Goal: Task Accomplishment & Management: Complete application form

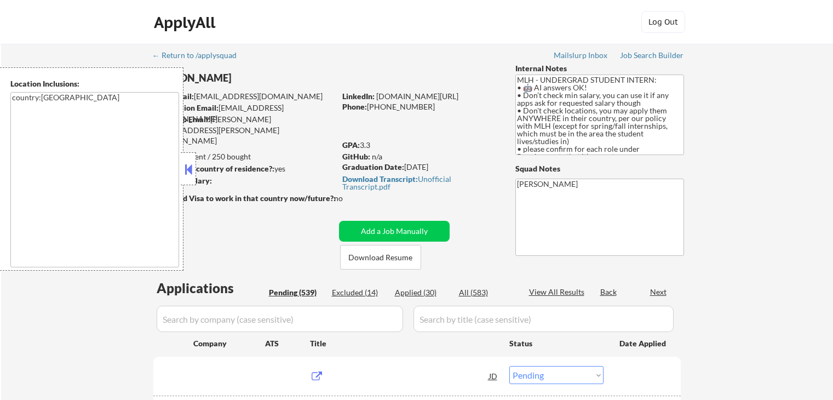
select select ""pending""
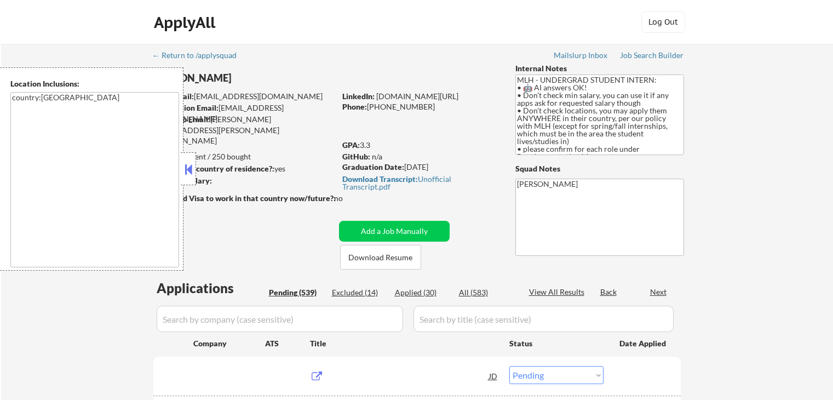
select select ""pending""
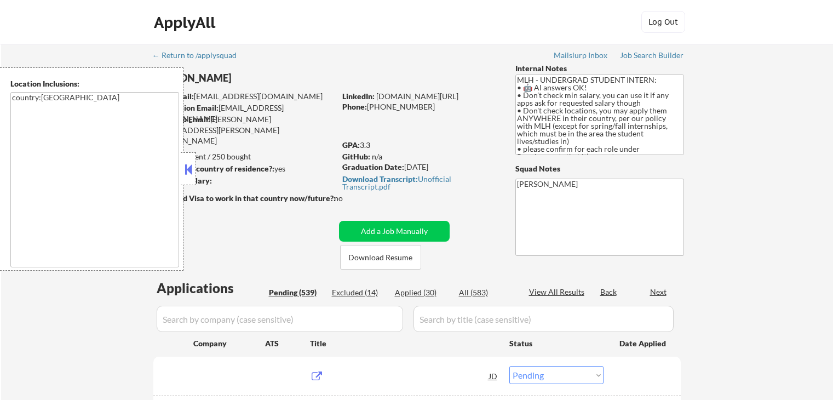
select select ""pending""
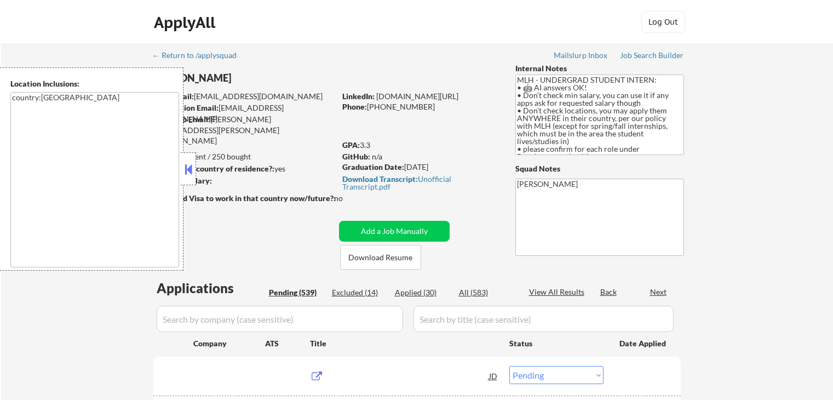
select select ""pending""
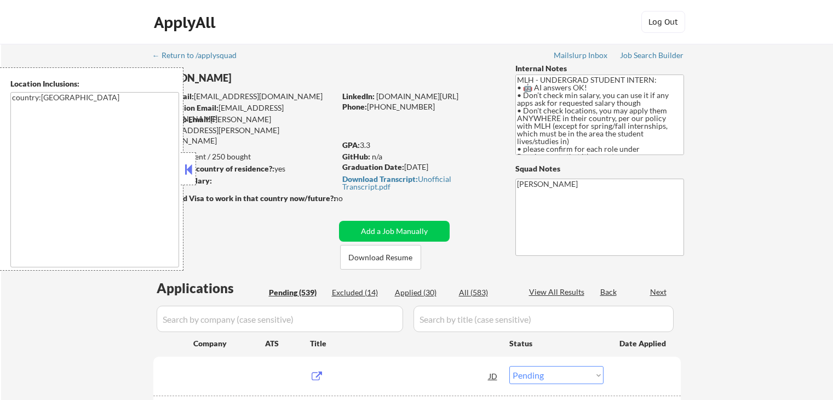
select select ""pending""
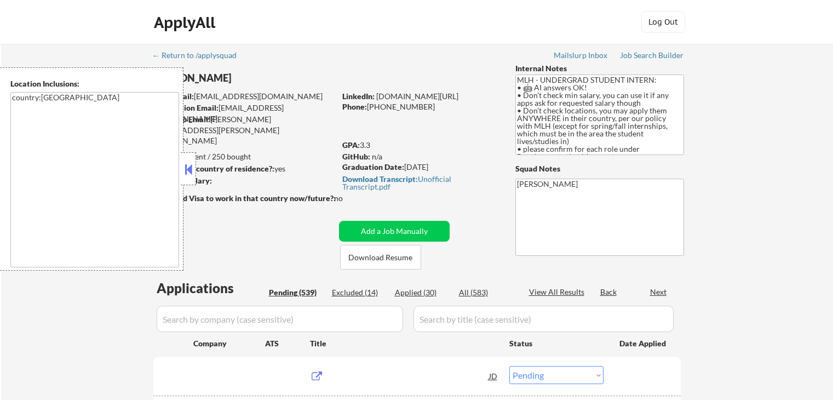
select select ""pending""
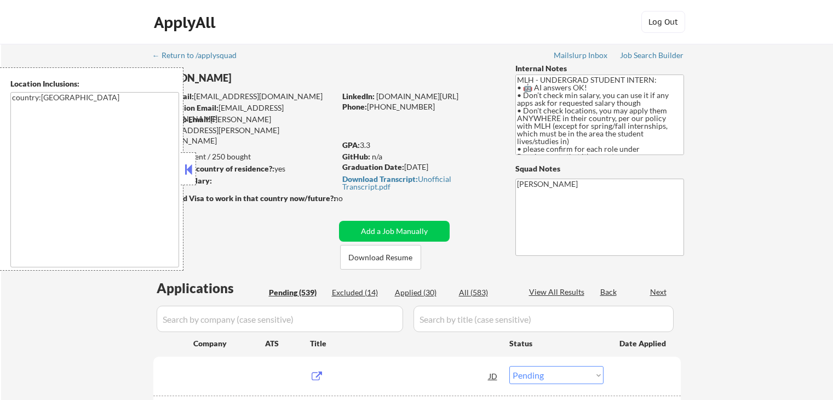
select select ""pending""
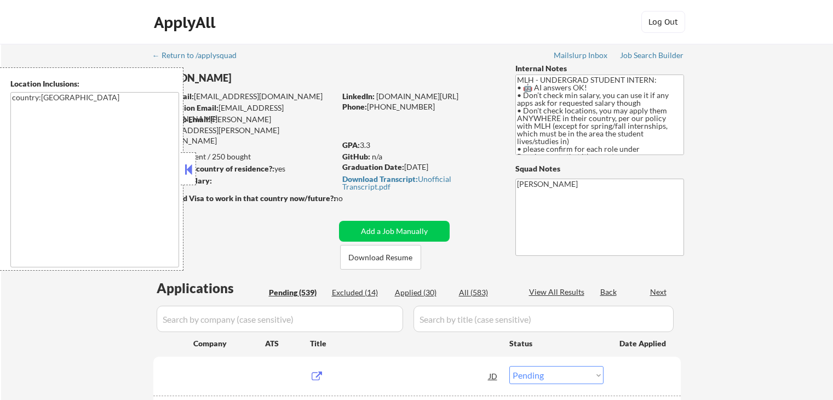
select select ""pending""
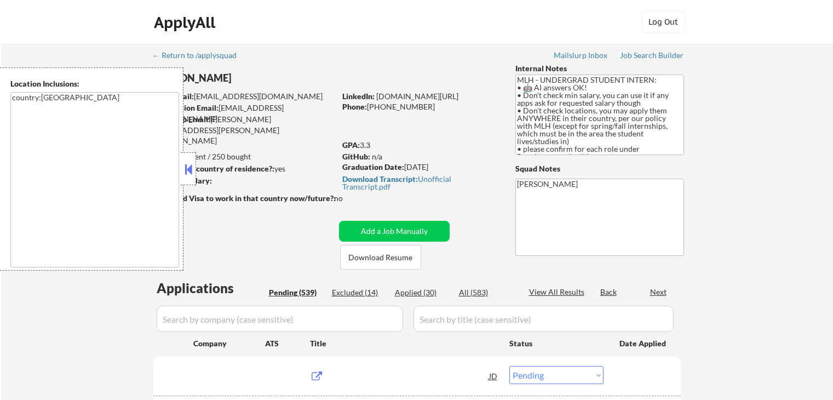
select select ""pending""
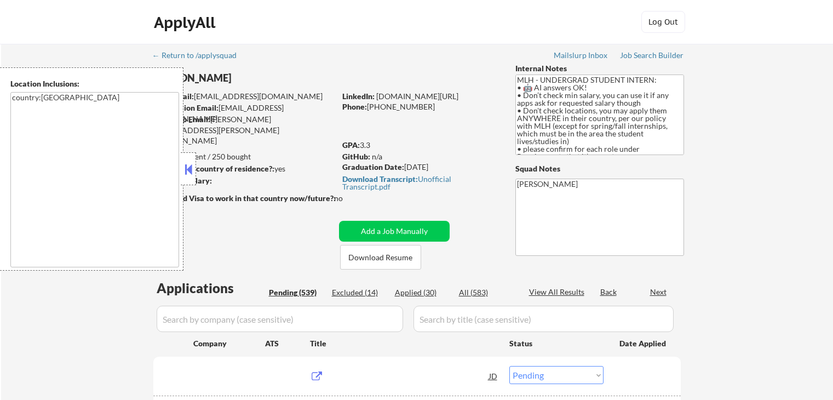
select select ""pending""
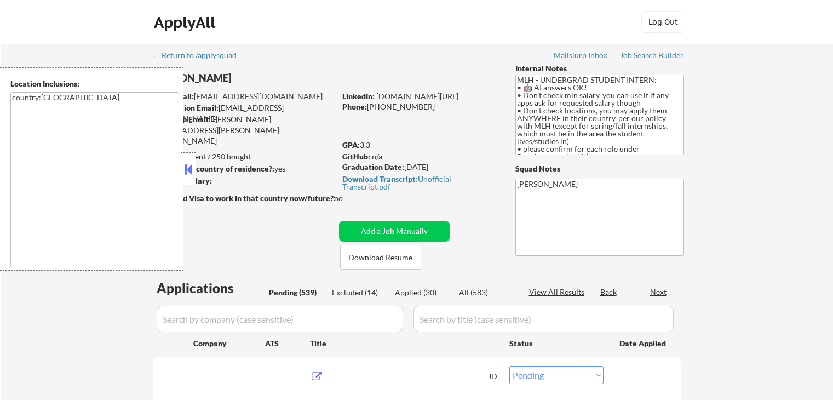
select select ""pending""
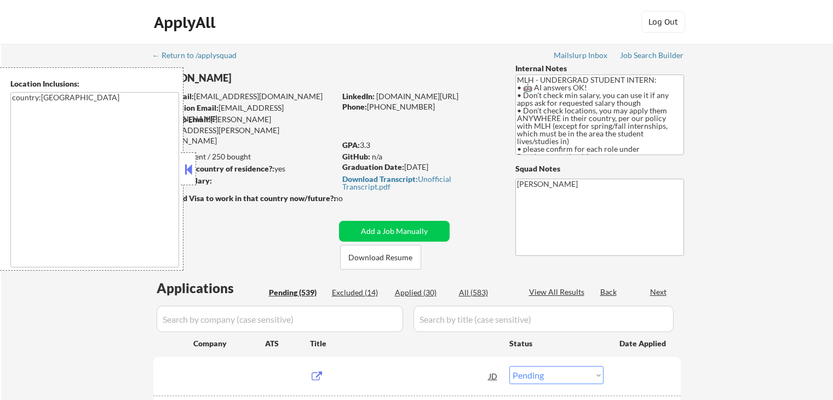
select select ""pending""
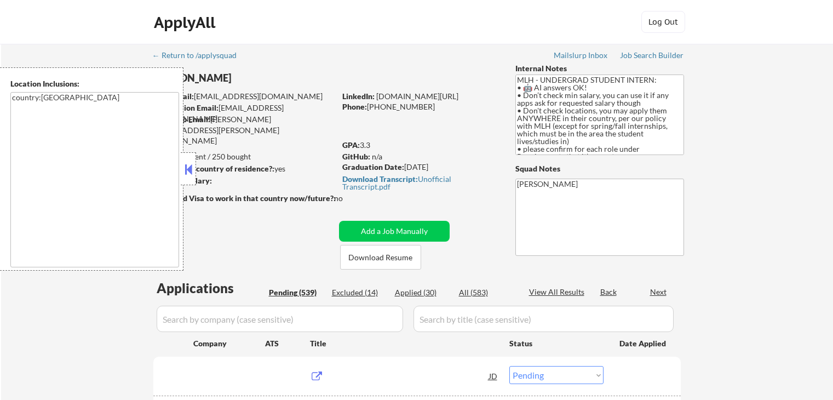
select select ""pending""
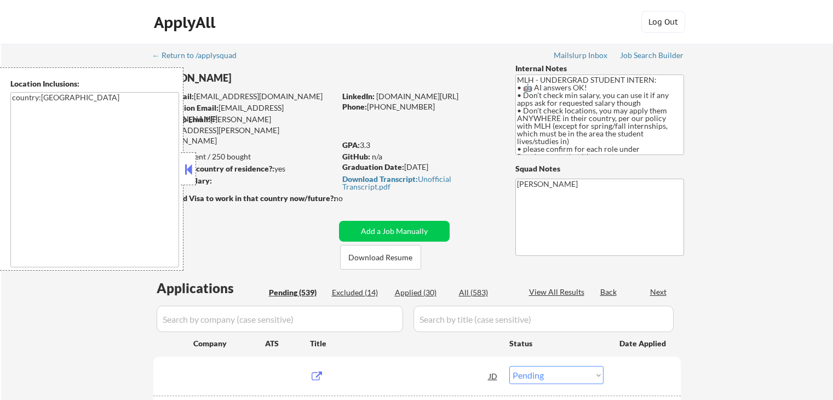
select select ""pending""
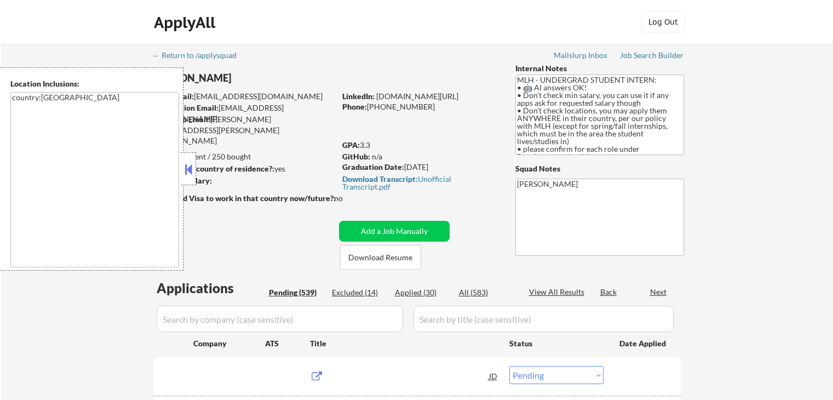
select select ""pending""
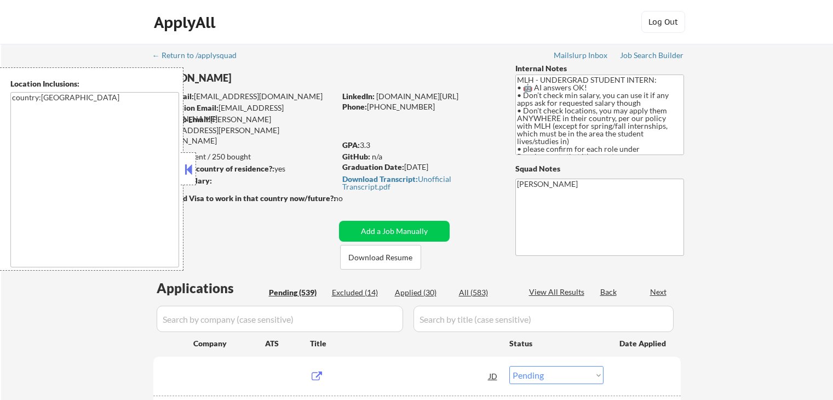
select select ""pending""
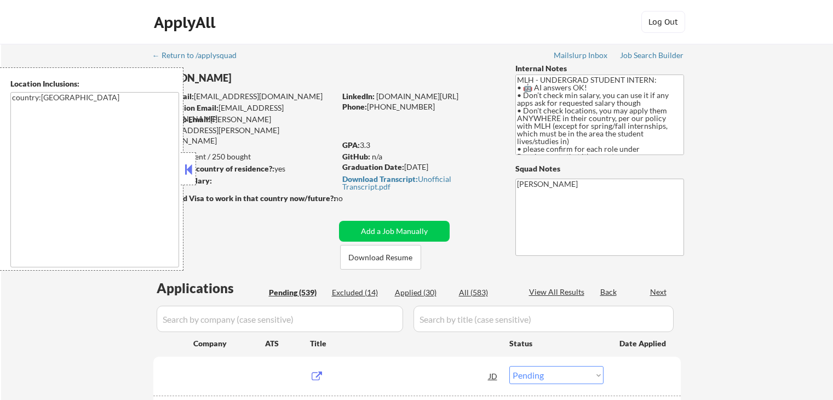
select select ""pending""
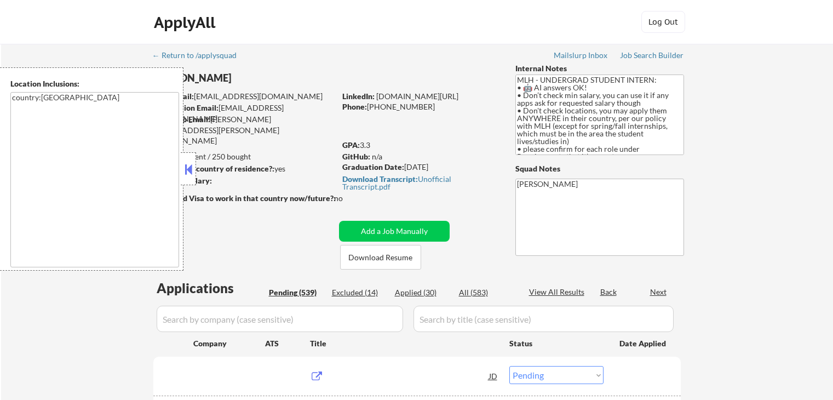
select select ""pending""
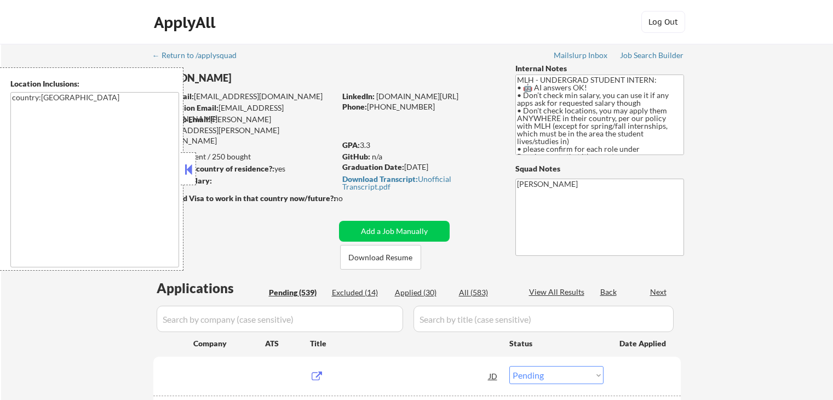
select select ""pending""
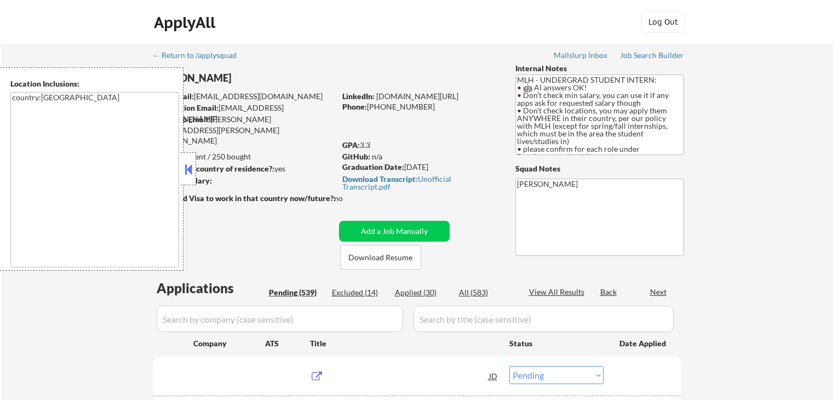
select select ""pending""
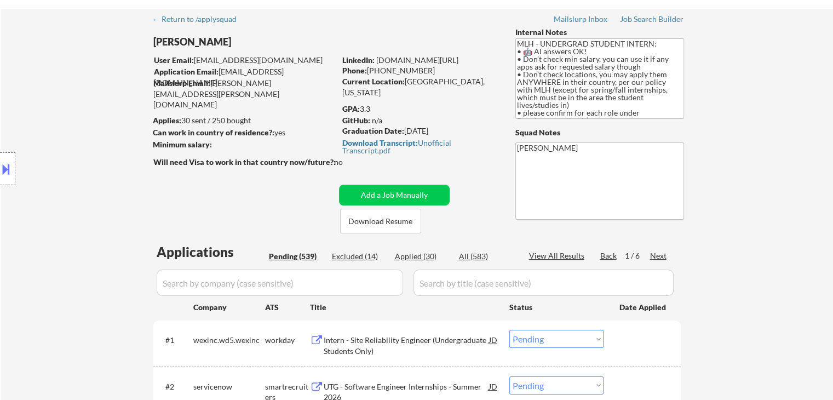
scroll to position [55, 0]
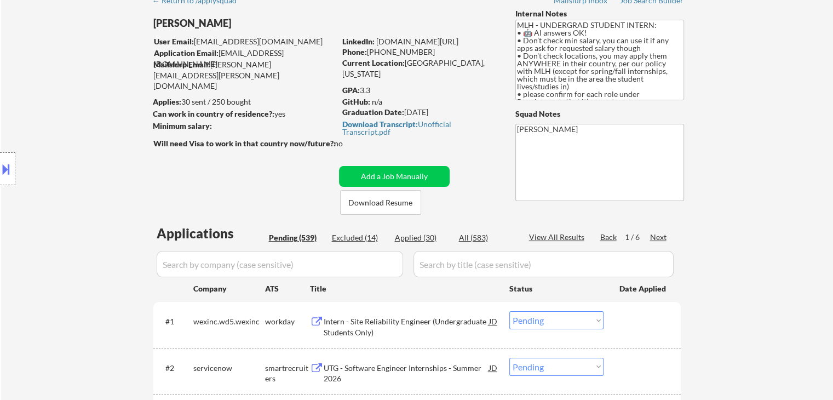
click at [113, 196] on div "Location Inclusions: country:US" at bounding box center [98, 168] width 196 height 203
click at [9, 179] on div at bounding box center [7, 168] width 15 height 33
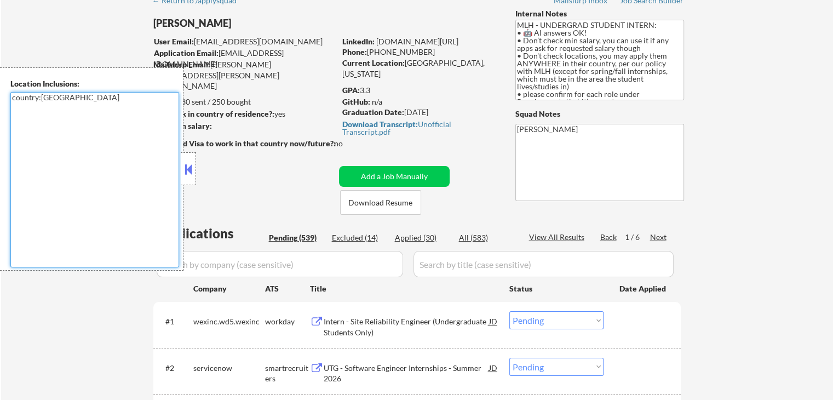
drag, startPoint x: 79, startPoint y: 96, endPoint x: 0, endPoint y: 98, distance: 78.9
click at [0, 98] on div "Location Inclusions: country:US" at bounding box center [92, 168] width 184 height 203
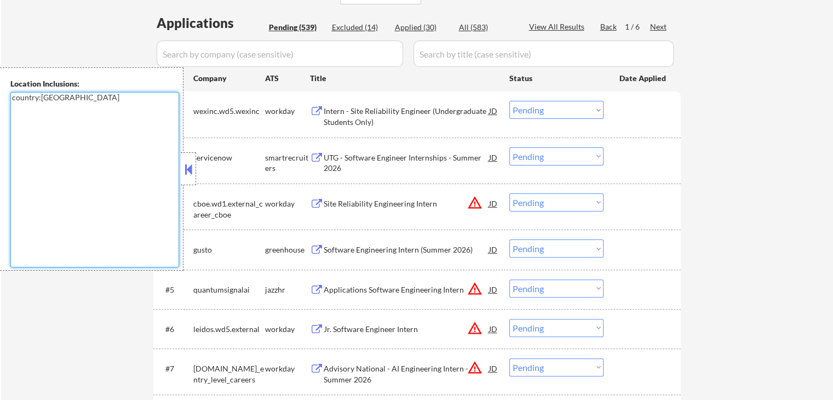
scroll to position [274, 0]
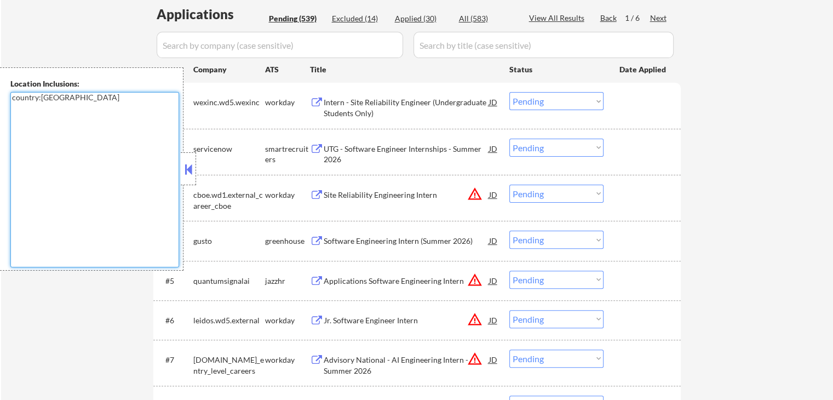
click at [186, 172] on button at bounding box center [188, 169] width 12 height 16
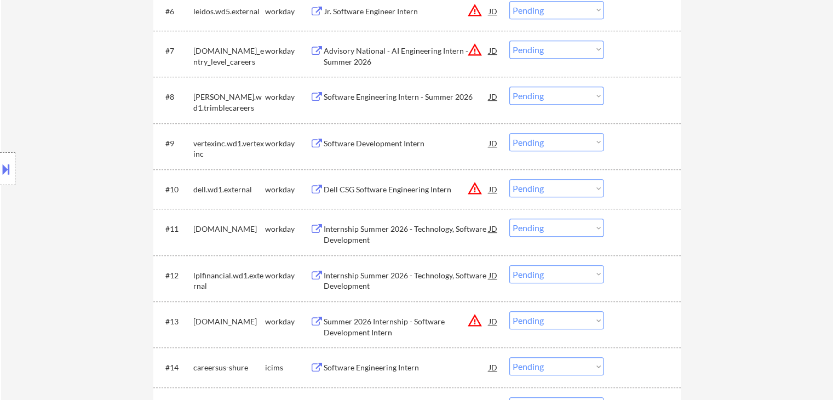
scroll to position [603, 0]
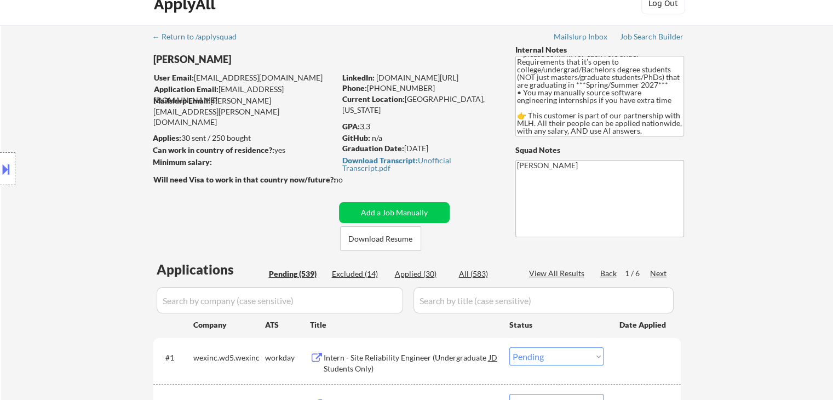
scroll to position [0, 0]
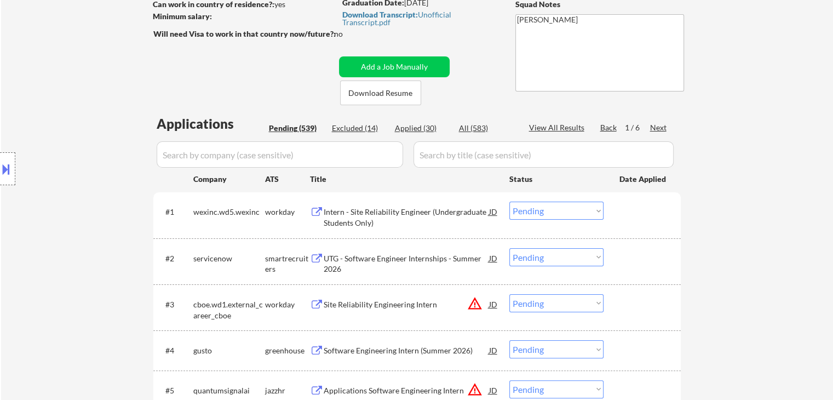
click at [661, 130] on div "Next" at bounding box center [659, 127] width 18 height 11
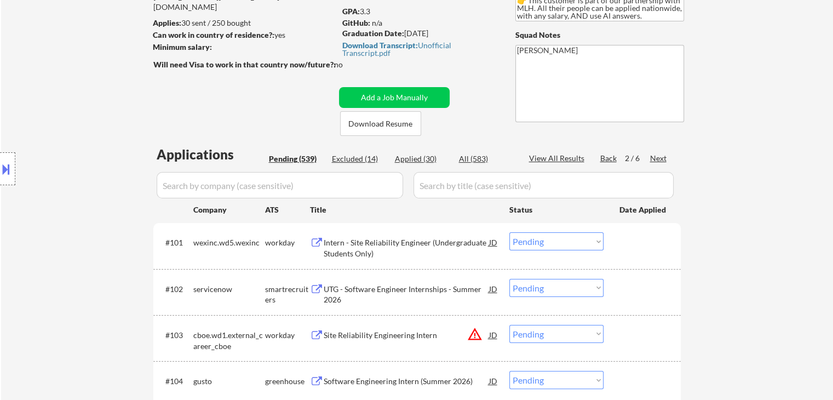
scroll to position [110, 0]
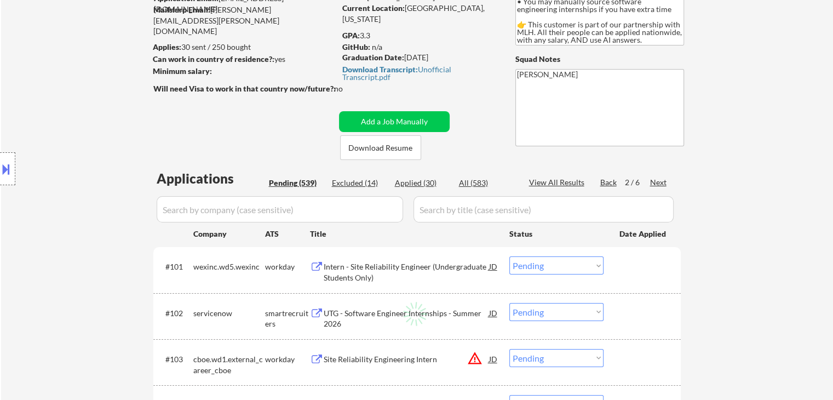
click at [99, 175] on div "Location Inclusions: country:US" at bounding box center [98, 168] width 196 height 203
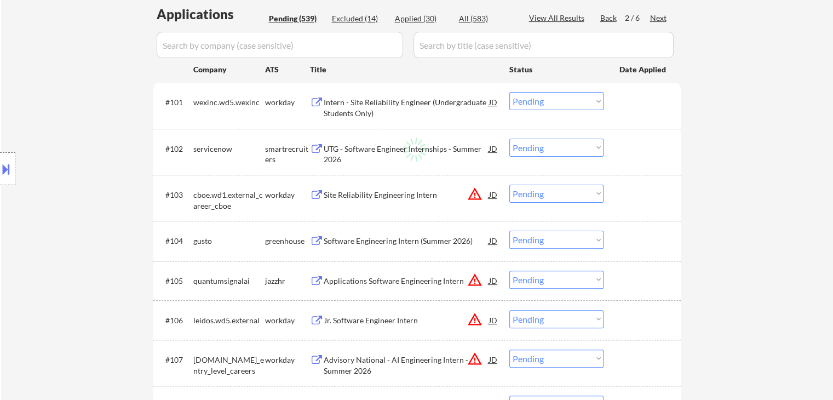
click at [117, 158] on div "Location Inclusions: country:US" at bounding box center [98, 168] width 196 height 203
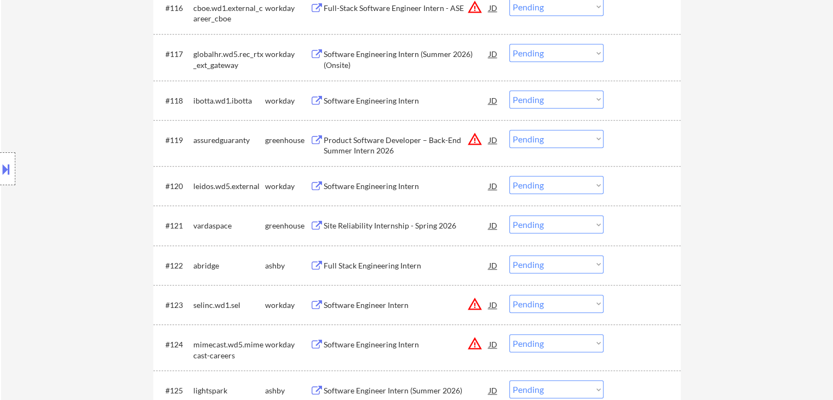
scroll to position [1041, 0]
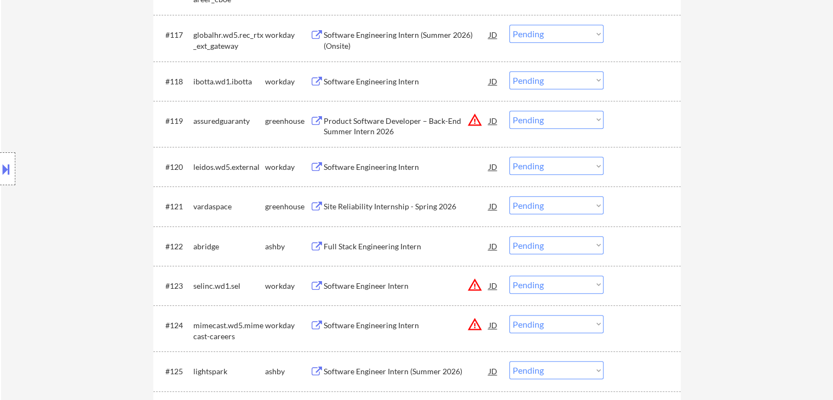
click at [382, 243] on div "Full Stack Engineering Intern" at bounding box center [406, 246] width 165 height 11
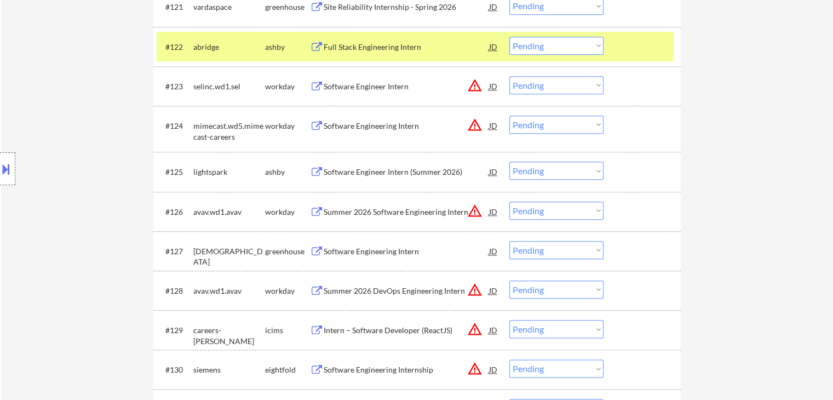
scroll to position [1260, 0]
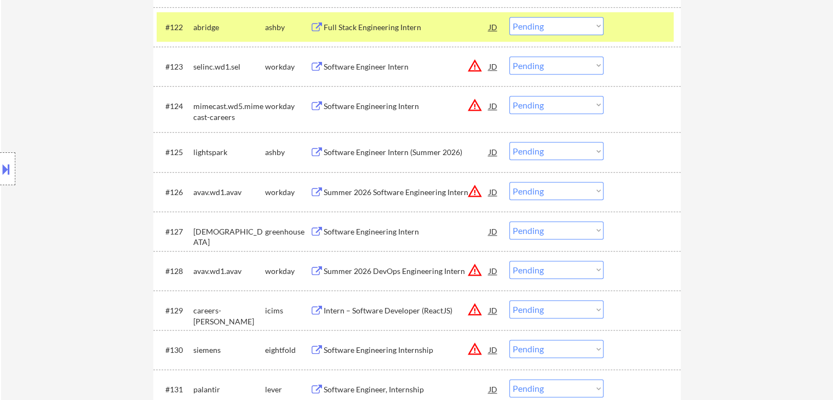
click at [387, 227] on div "Software Engineering Intern" at bounding box center [406, 231] width 165 height 11
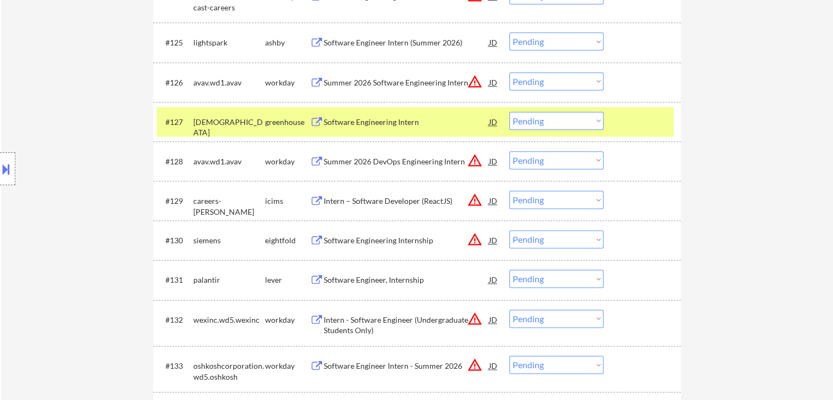
click at [397, 279] on div "Software Engineer, Internship" at bounding box center [406, 280] width 165 height 11
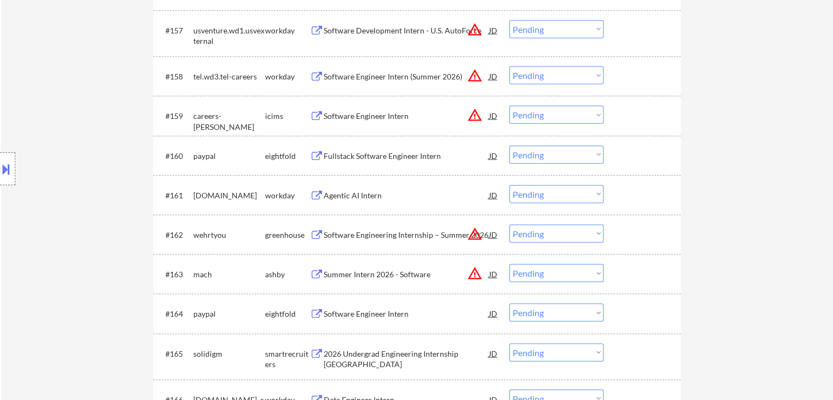
scroll to position [2795, 0]
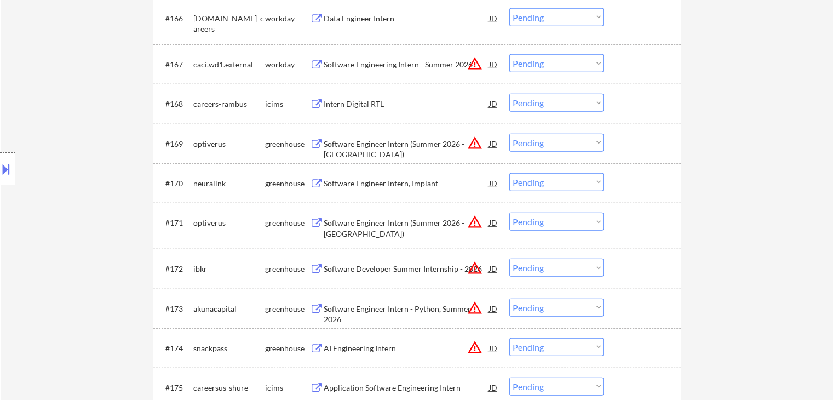
drag, startPoint x: 367, startPoint y: 281, endPoint x: 764, endPoint y: 249, distance: 398.5
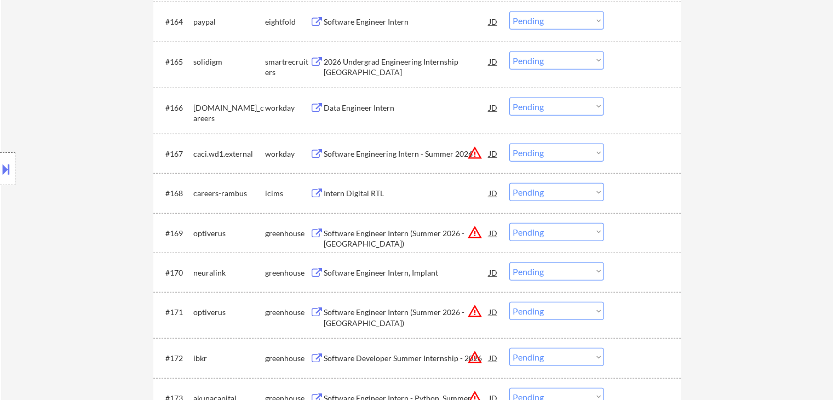
scroll to position [3073, 0]
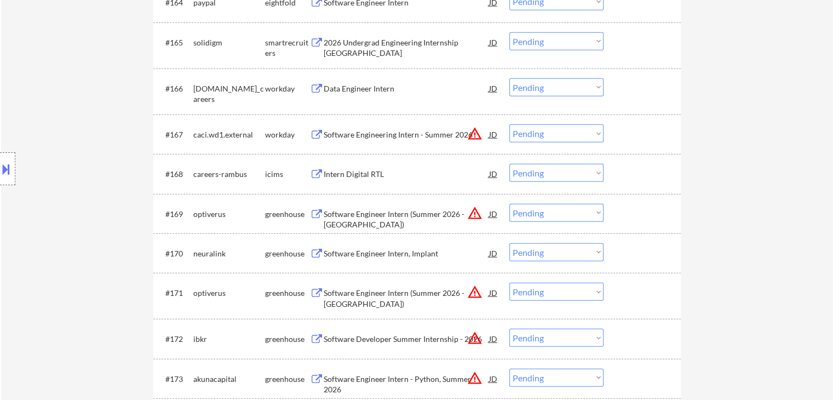
click at [372, 251] on div "Software Engineer Intern, Implant" at bounding box center [406, 253] width 165 height 11
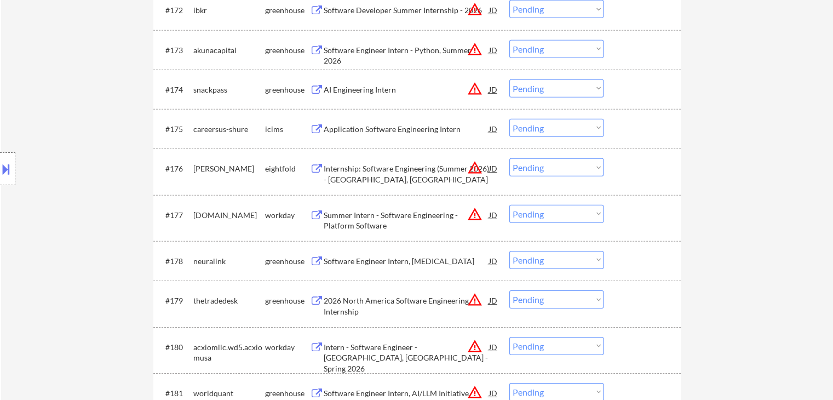
click at [379, 262] on div "Software Engineer Intern, [MEDICAL_DATA]" at bounding box center [406, 261] width 165 height 11
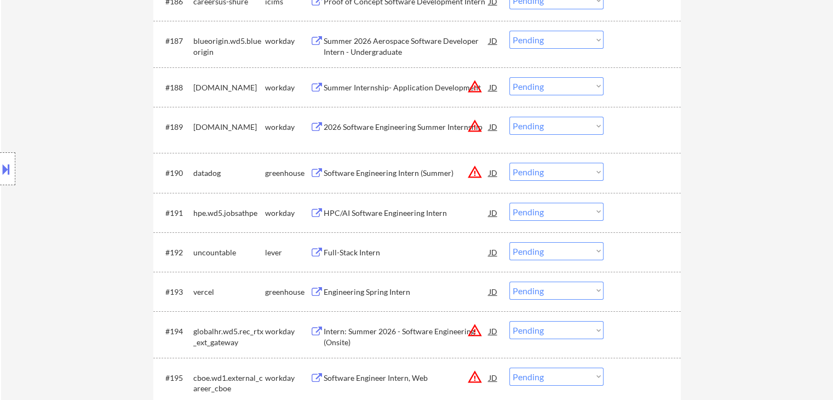
click at [360, 252] on div "Full-Stack Intern" at bounding box center [406, 252] width 165 height 11
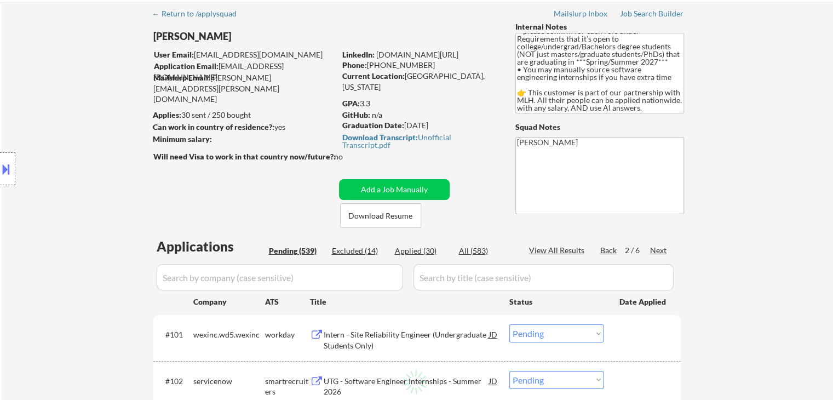
scroll to position [0, 0]
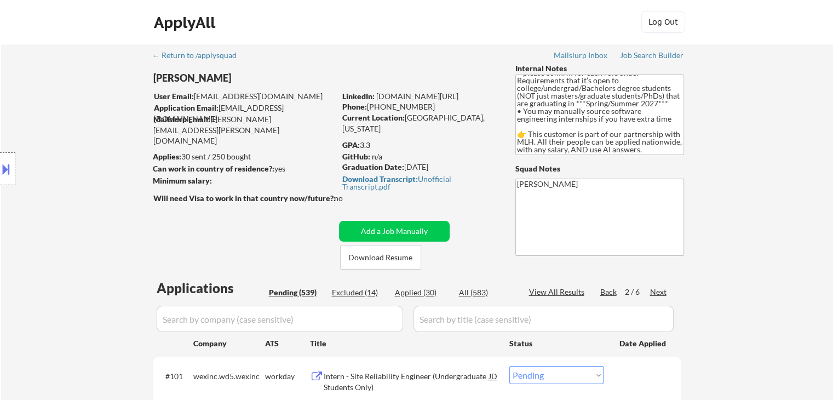
click at [658, 291] on div "Next" at bounding box center [659, 292] width 18 height 11
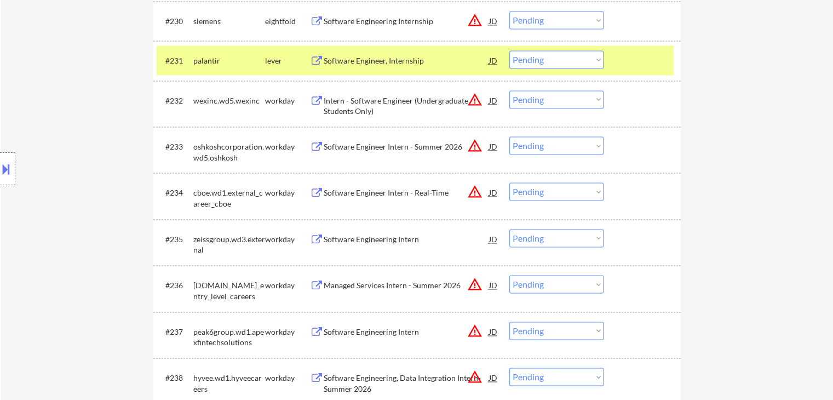
scroll to position [1644, 0]
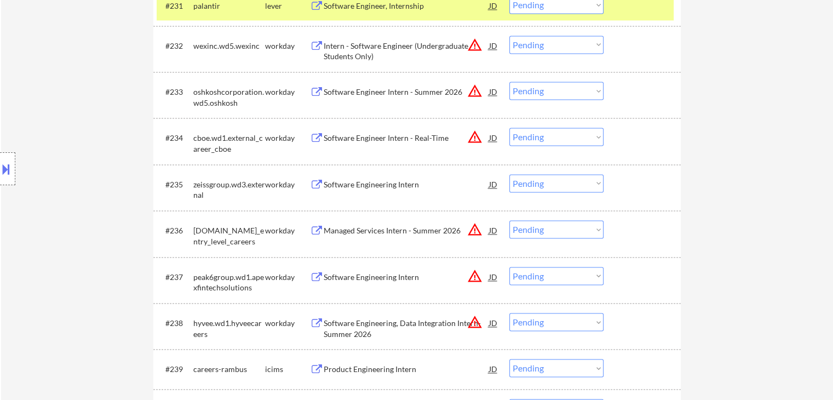
click at [381, 182] on div "Software Engineering Intern" at bounding box center [406, 184] width 165 height 11
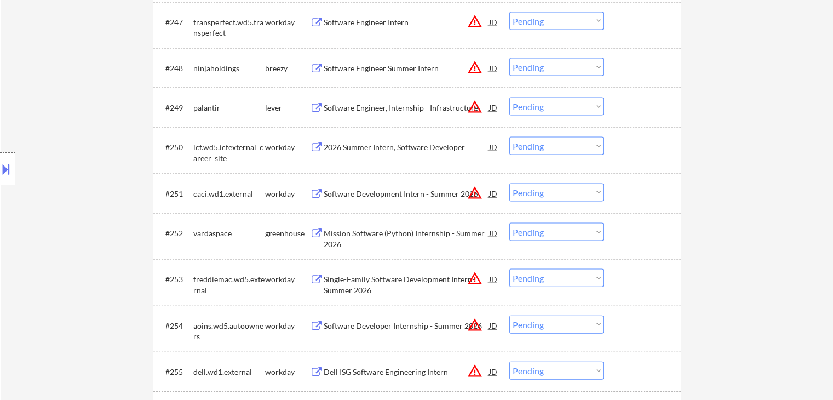
scroll to position [2301, 0]
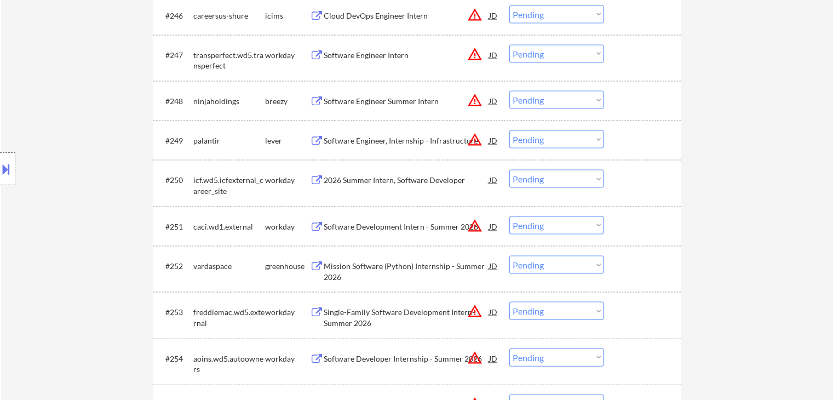
click at [474, 141] on button "warning_amber" at bounding box center [474, 139] width 15 height 15
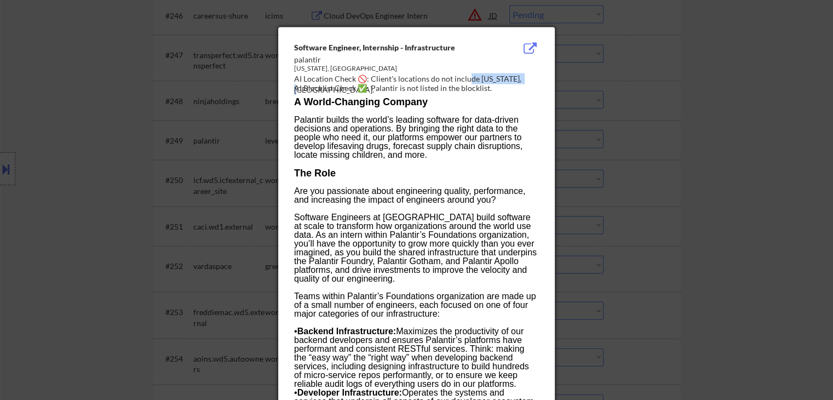
drag, startPoint x: 495, startPoint y: 79, endPoint x: 467, endPoint y: 79, distance: 28.5
click at [467, 79] on div "AI Location Check 🚫: Client's locations do not include New York, NY." at bounding box center [418, 83] width 249 height 21
click at [708, 102] on div at bounding box center [416, 200] width 833 height 400
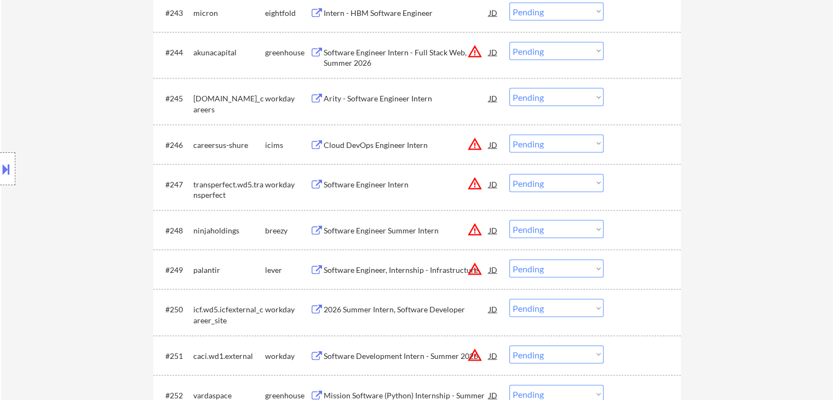
scroll to position [2192, 0]
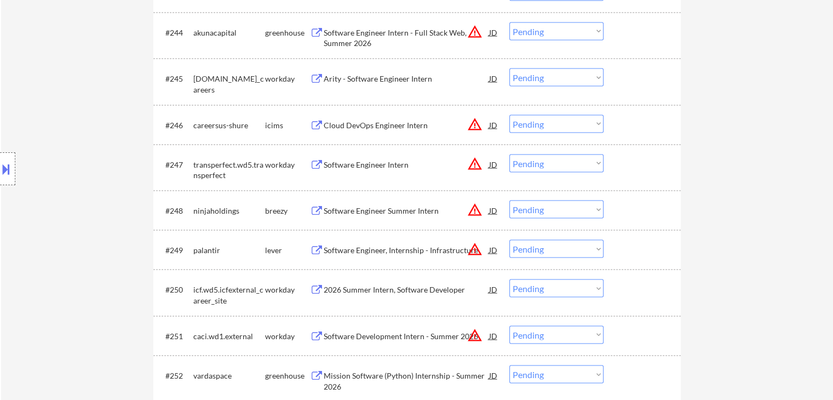
click at [359, 207] on div "Software Engineer Summer Intern" at bounding box center [406, 210] width 165 height 11
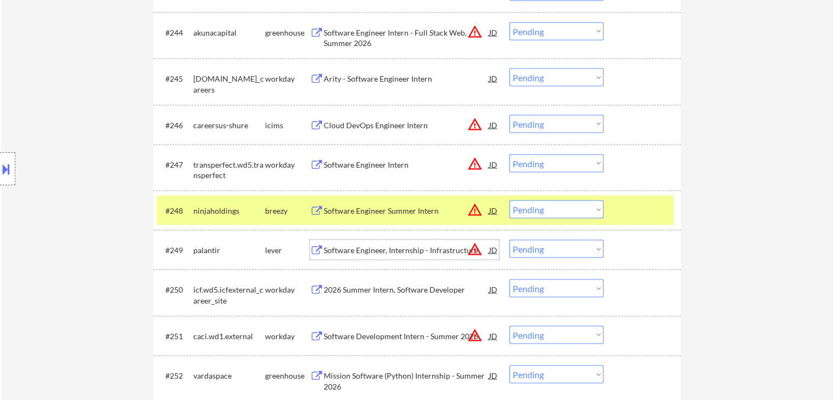
click at [379, 250] on div "Software Engineer, Internship - Infrastructure" at bounding box center [406, 250] width 165 height 11
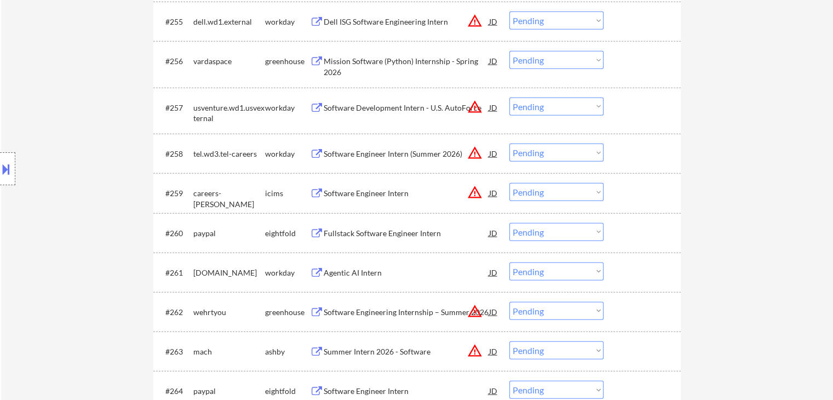
scroll to position [2740, 0]
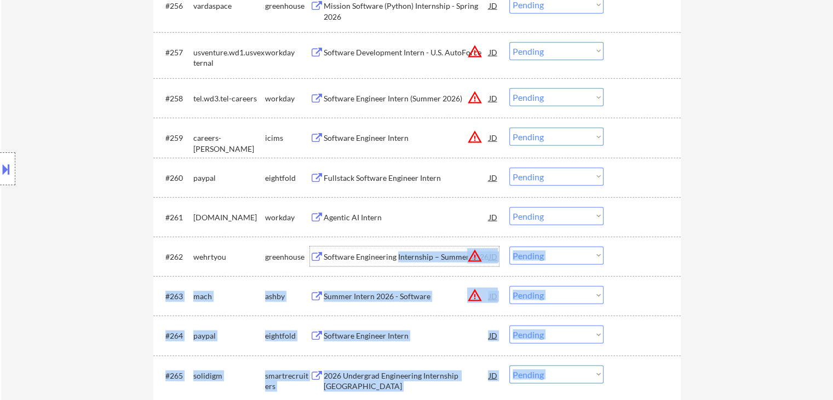
drag, startPoint x: 398, startPoint y: 259, endPoint x: 392, endPoint y: 363, distance: 103.7
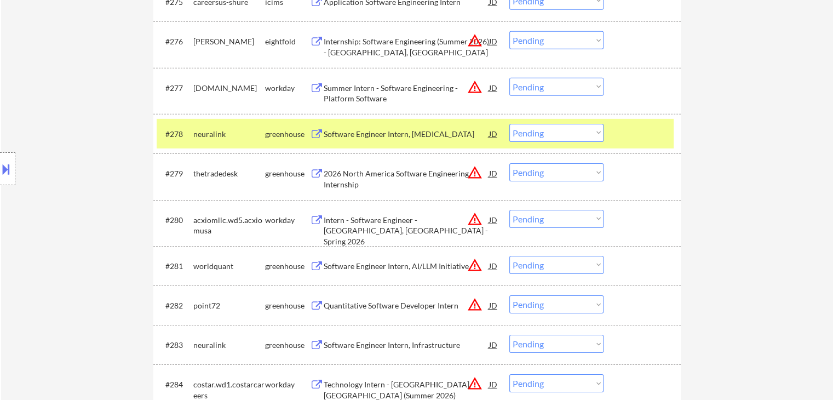
scroll to position [3562, 0]
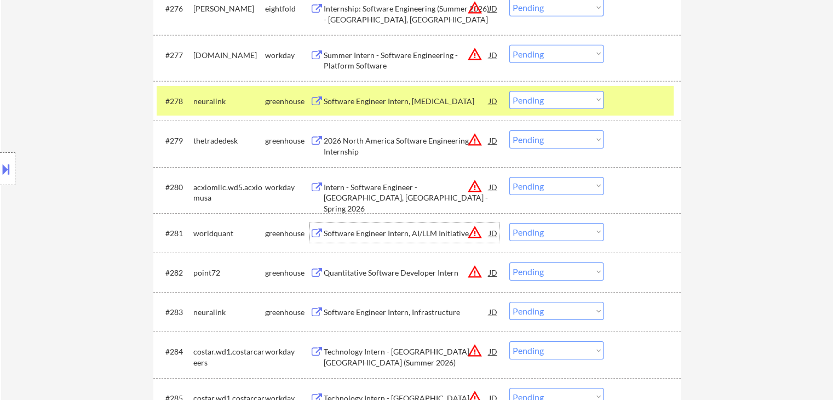
click at [401, 236] on div "Software Engineer Intern, AI/LLM Initiative" at bounding box center [406, 233] width 165 height 11
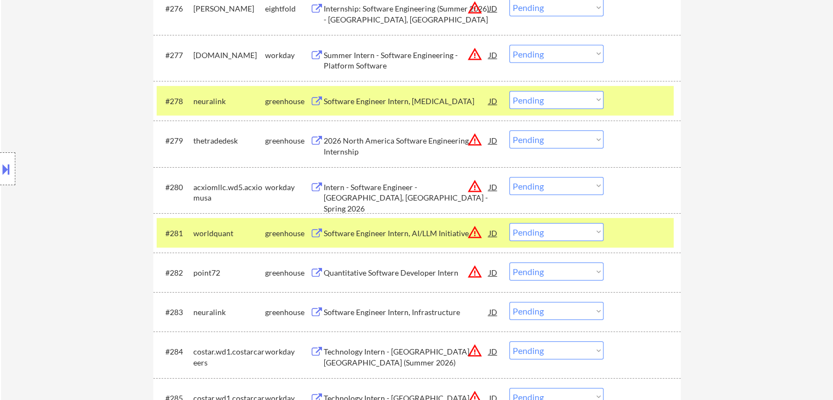
scroll to position [3617, 0]
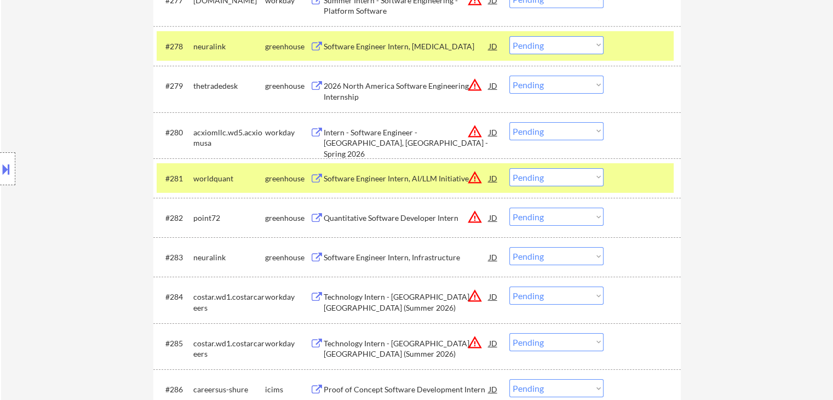
click at [405, 222] on div "Quantitative Software Developer Intern" at bounding box center [406, 218] width 165 height 11
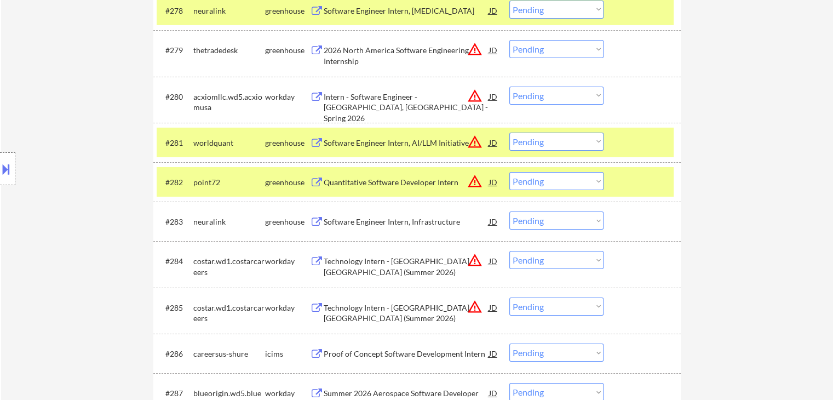
scroll to position [3671, 0]
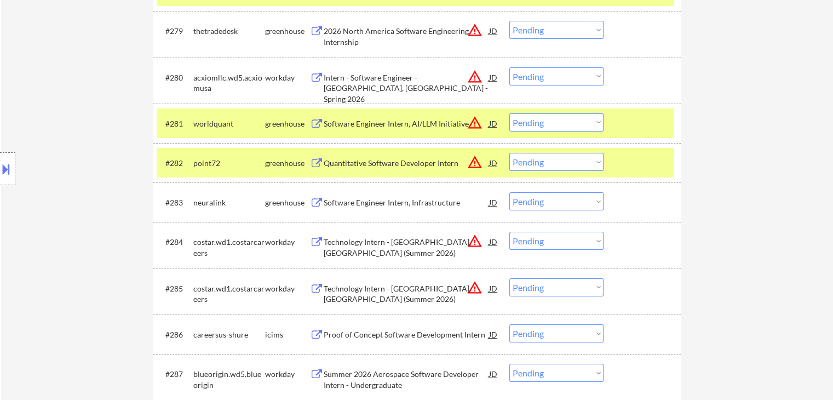
click at [407, 204] on div "Software Engineer Intern, Infrastructure" at bounding box center [406, 202] width 165 height 11
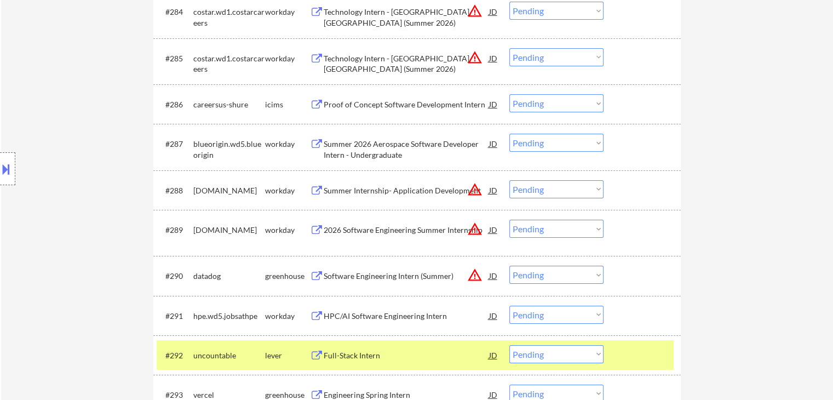
scroll to position [3945, 0]
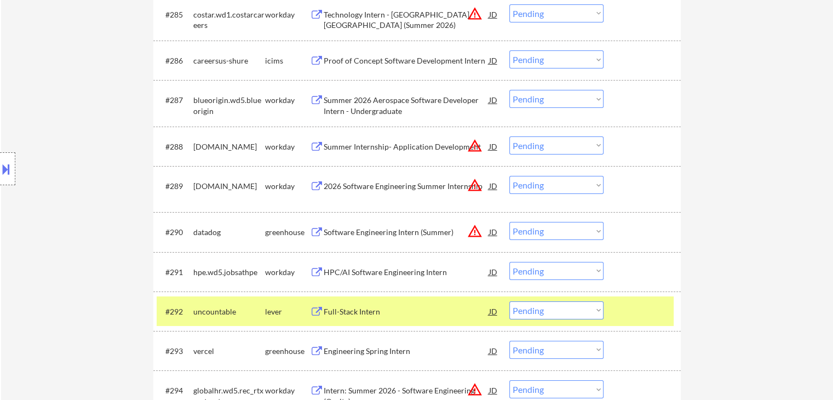
click at [405, 232] on div "Software Engineering Intern (Summer)" at bounding box center [406, 232] width 165 height 11
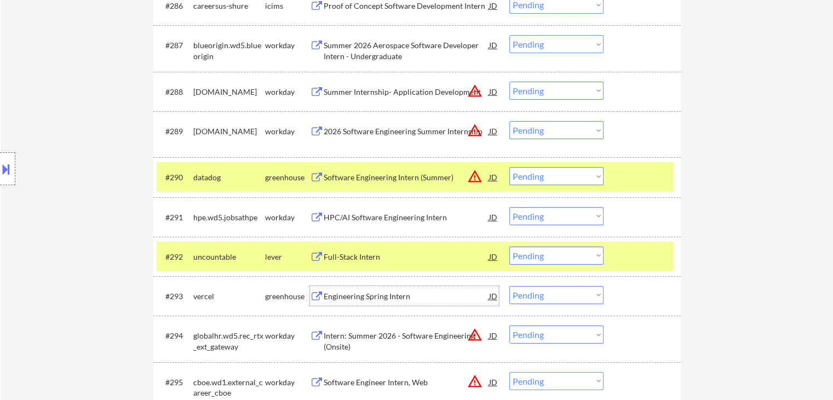
click at [395, 293] on div "Engineering Spring Intern" at bounding box center [406, 296] width 165 height 11
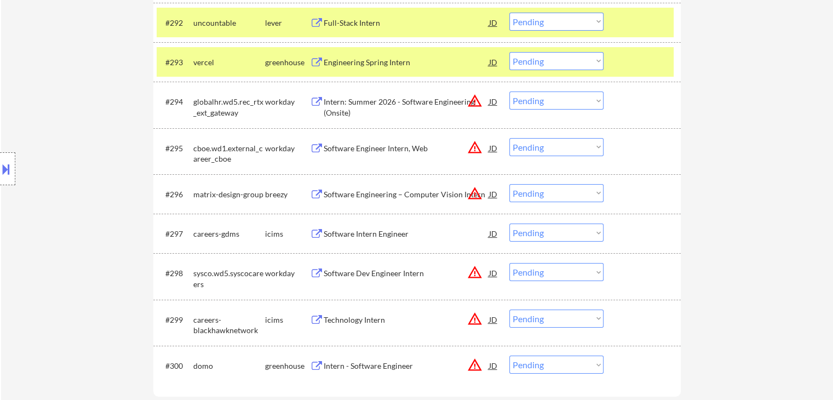
scroll to position [4274, 0]
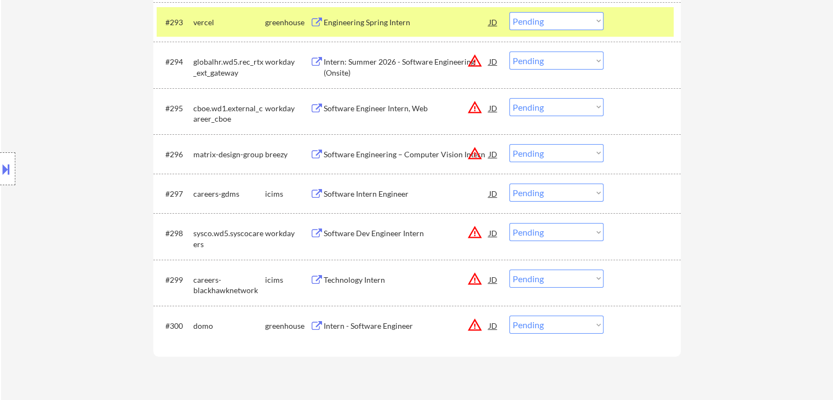
click at [390, 321] on div "Intern - Software Engineer" at bounding box center [406, 326] width 165 height 11
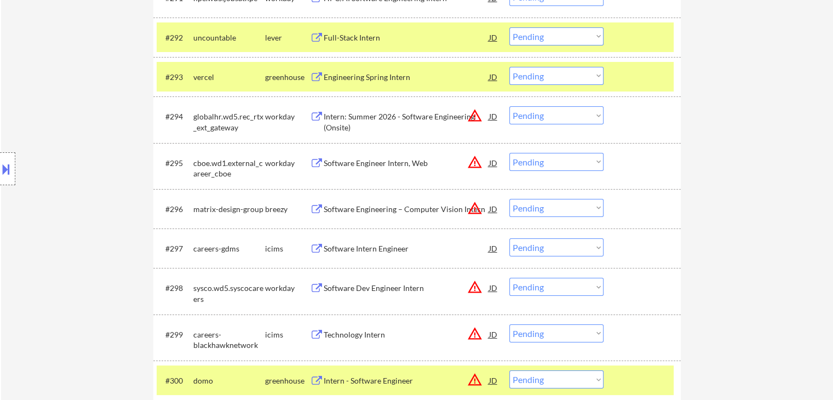
scroll to position [1087, 0]
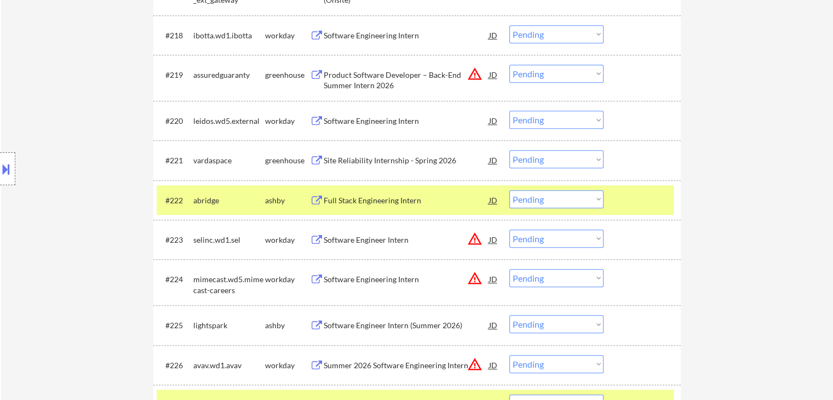
click at [551, 200] on select "Choose an option... Pending Applied Excluded (Questions) Excluded (Expired) Exc…" at bounding box center [557, 199] width 94 height 18
select select ""applied""
click at [510, 190] on select "Choose an option... Pending Applied Excluded (Questions) Excluded (Expired) Exc…" at bounding box center [557, 199] width 94 height 18
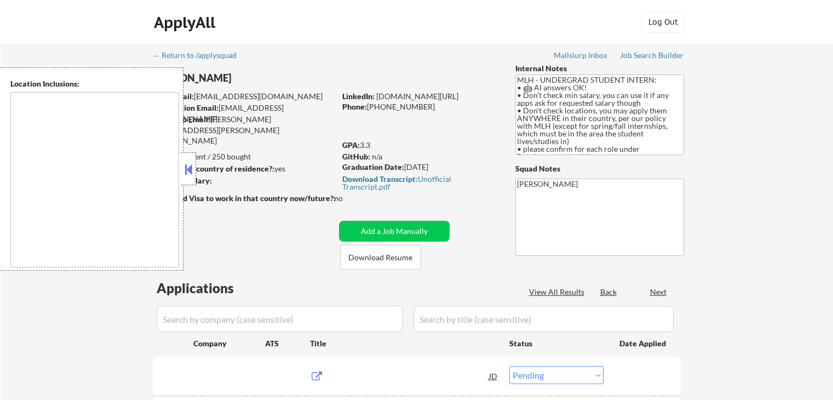
select select ""pending""
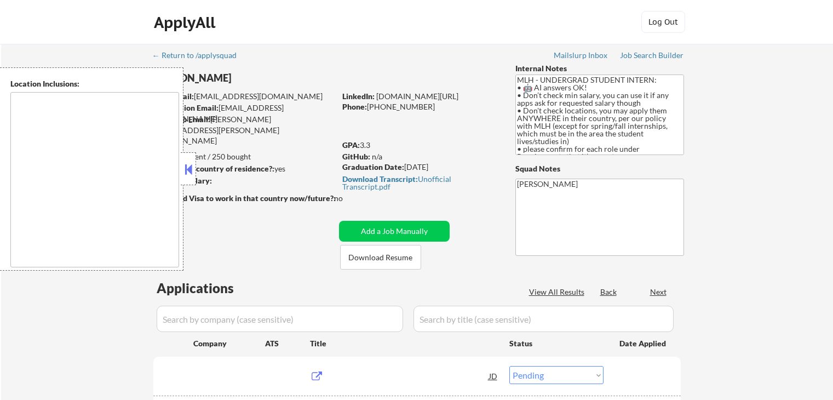
select select ""pending""
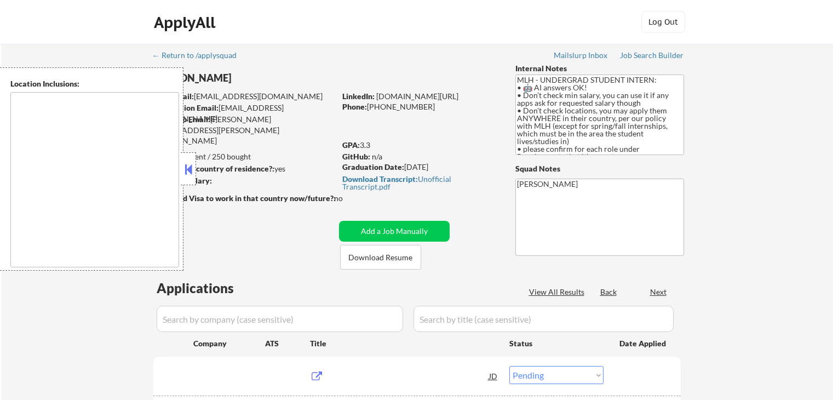
select select ""pending""
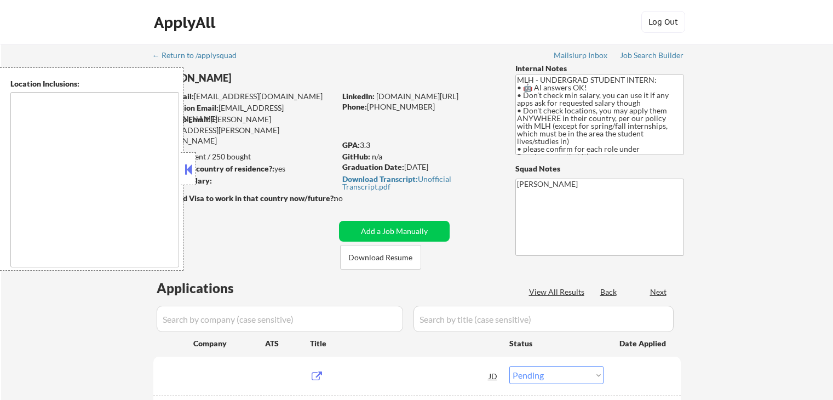
select select ""pending""
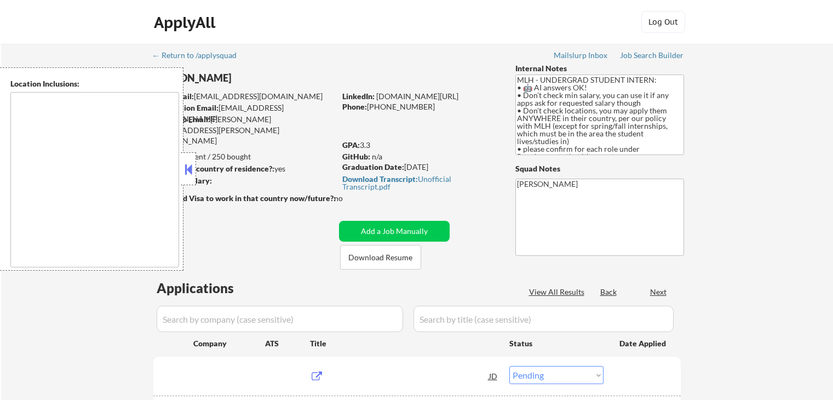
select select ""pending""
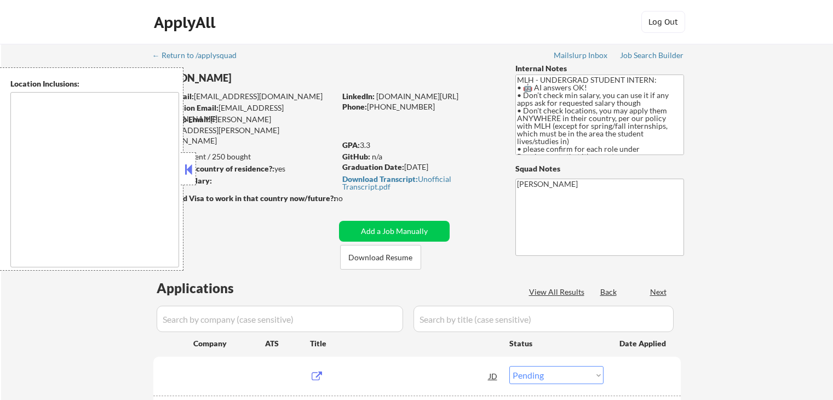
select select ""pending""
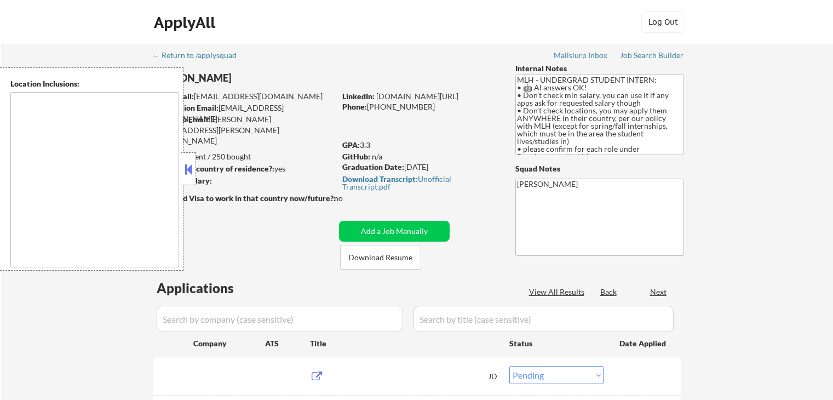
select select ""pending""
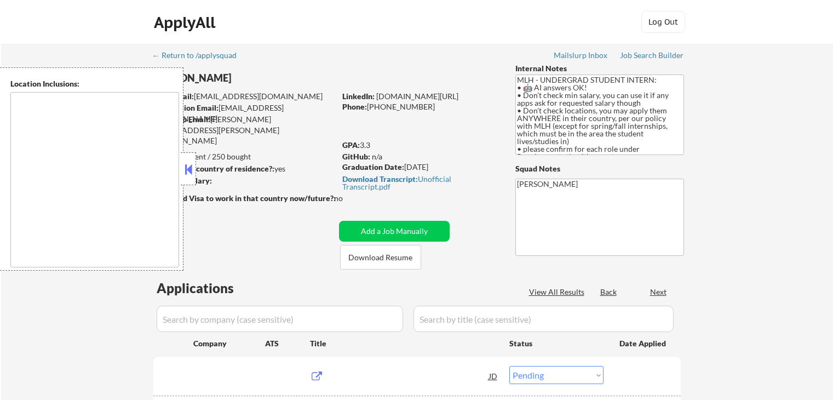
select select ""pending""
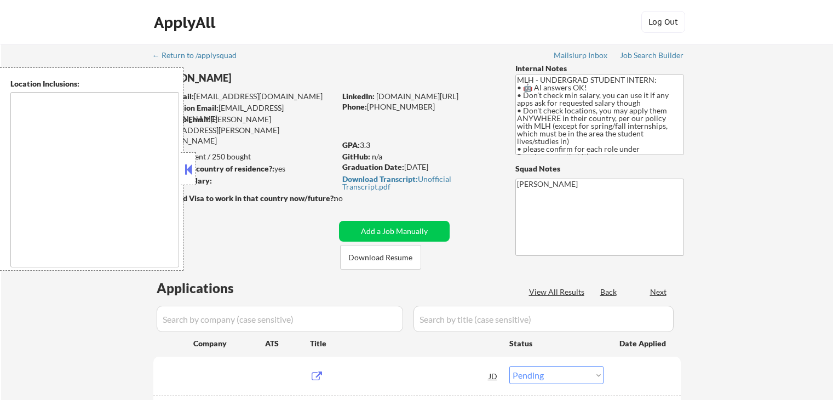
select select ""pending""
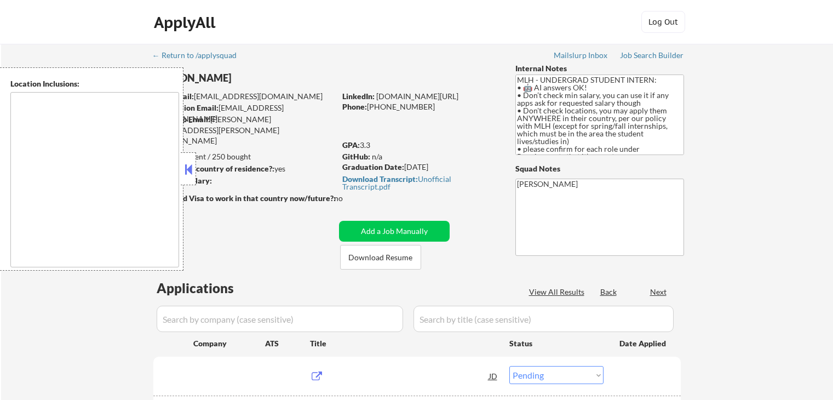
select select ""pending""
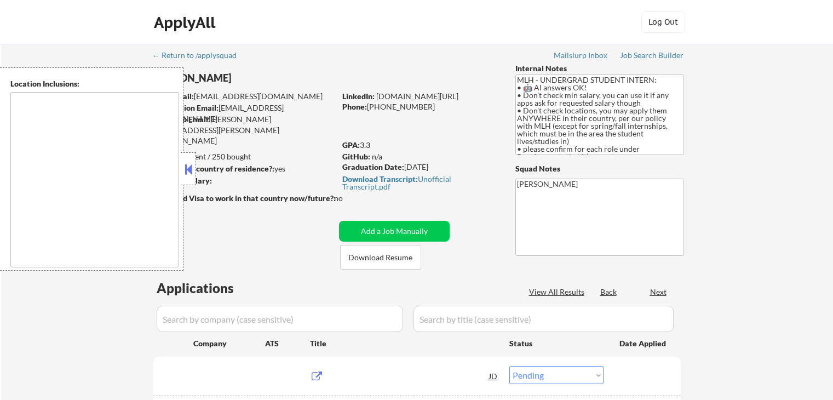
select select ""pending""
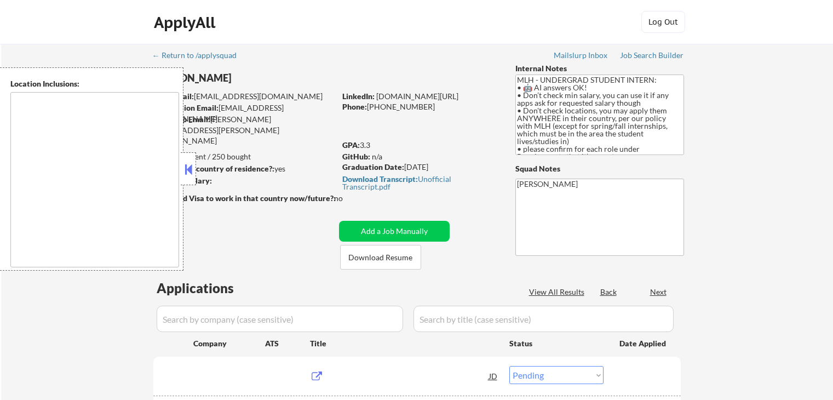
select select ""pending""
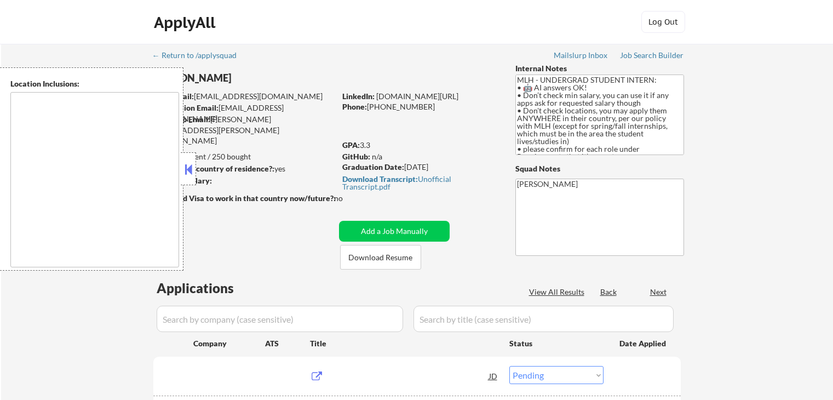
select select ""pending""
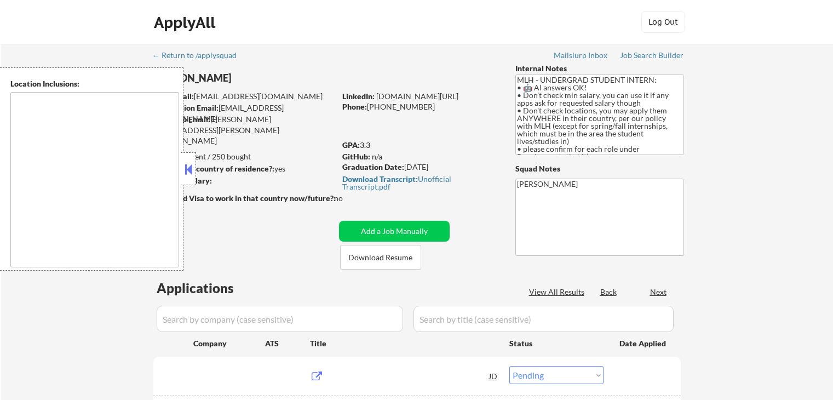
select select ""pending""
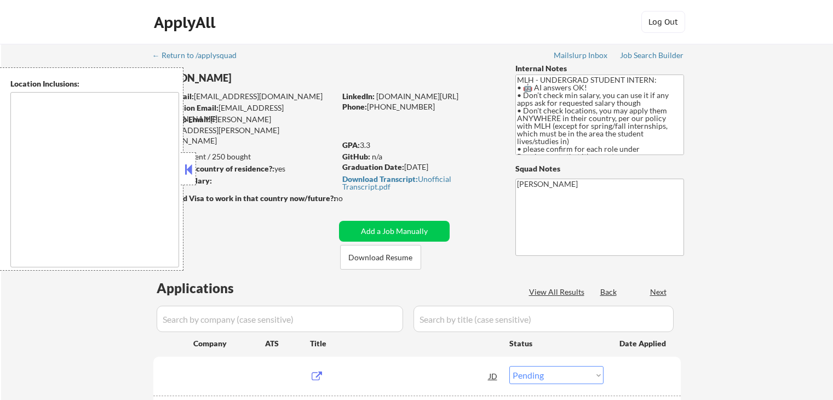
select select ""pending""
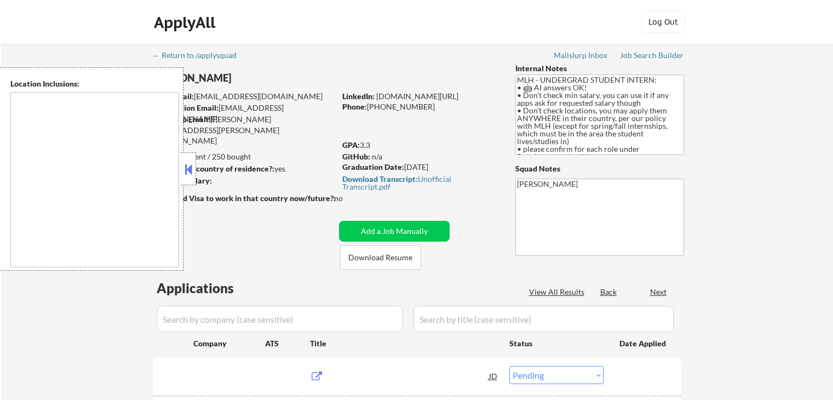
select select ""pending""
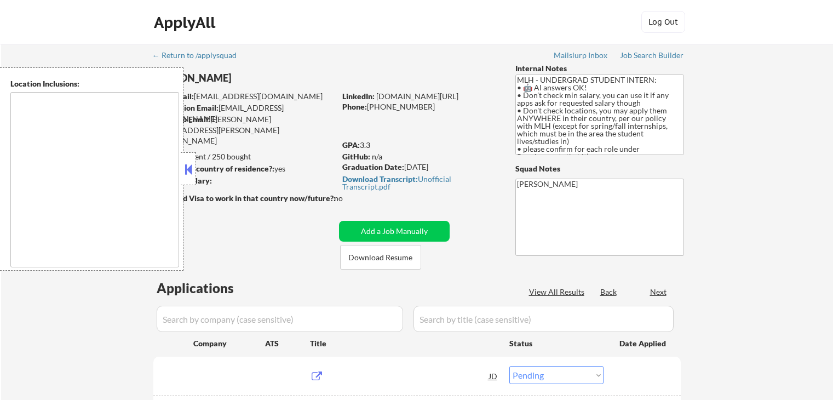
select select ""pending""
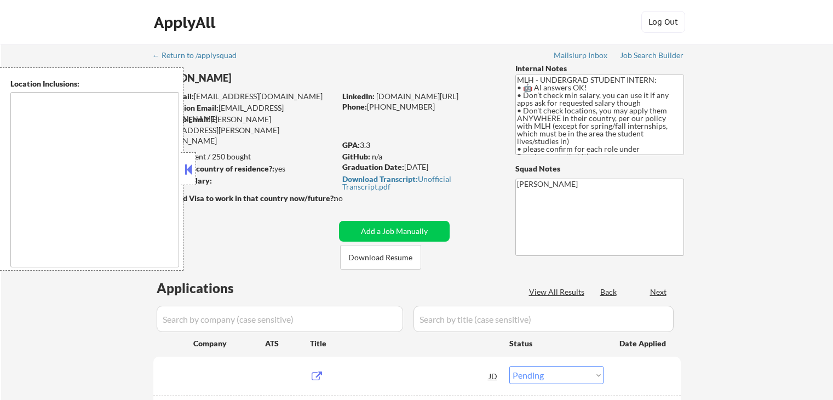
select select ""pending""
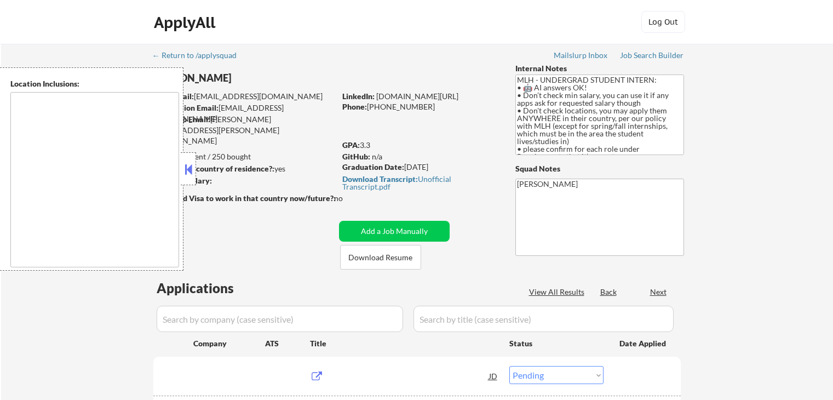
select select ""pending""
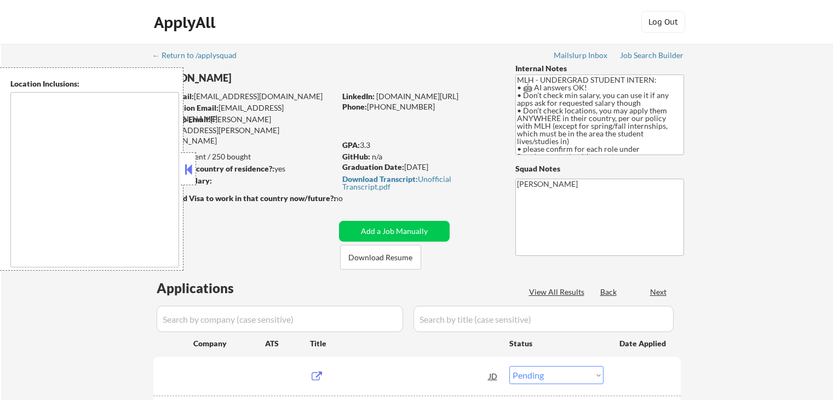
select select ""pending""
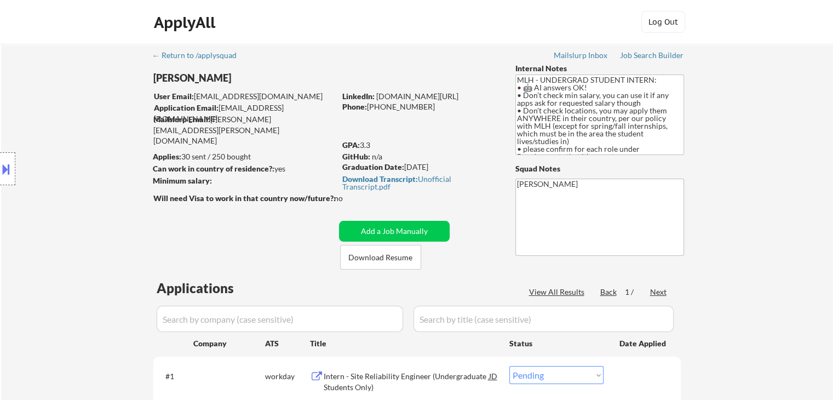
click at [661, 288] on div "Next" at bounding box center [659, 292] width 18 height 11
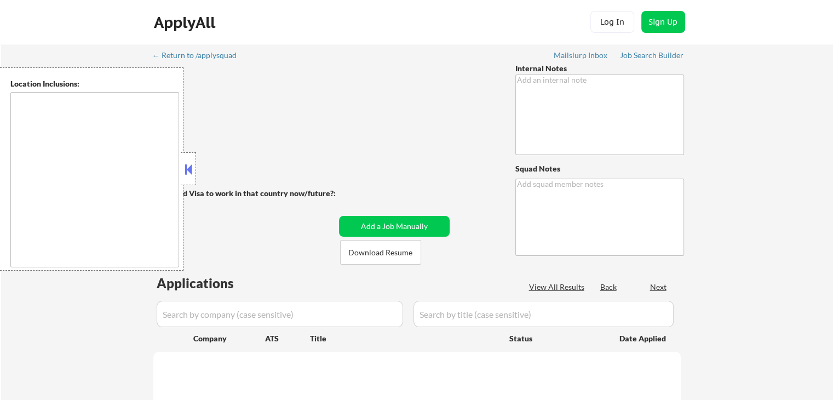
type textarea "MLH - UNDERGRAD STUDENT INTERN: • 🤖 AI answers OK! • Don’t check min salary, yo…"
type textarea "[PERSON_NAME]"
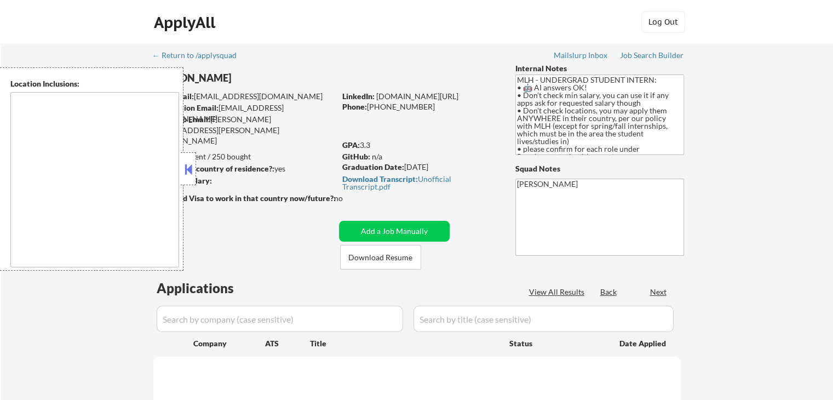
click at [188, 172] on button at bounding box center [188, 169] width 12 height 16
select select ""pending""
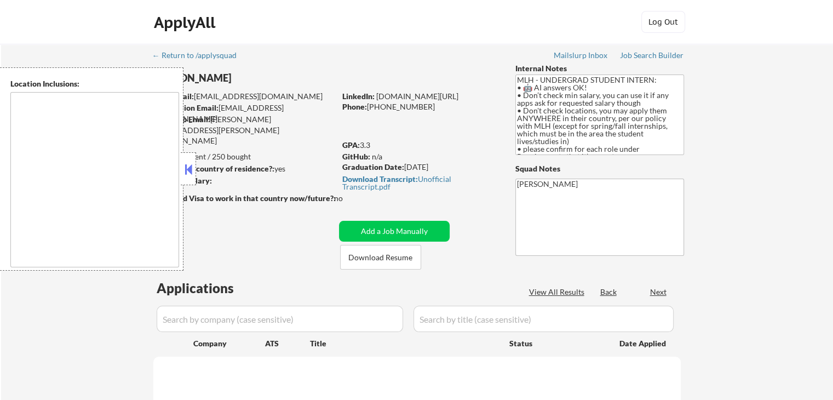
select select ""pending""
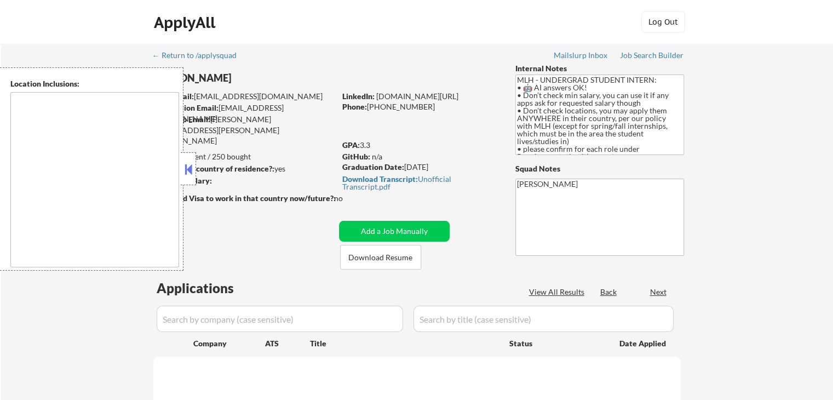
select select ""pending""
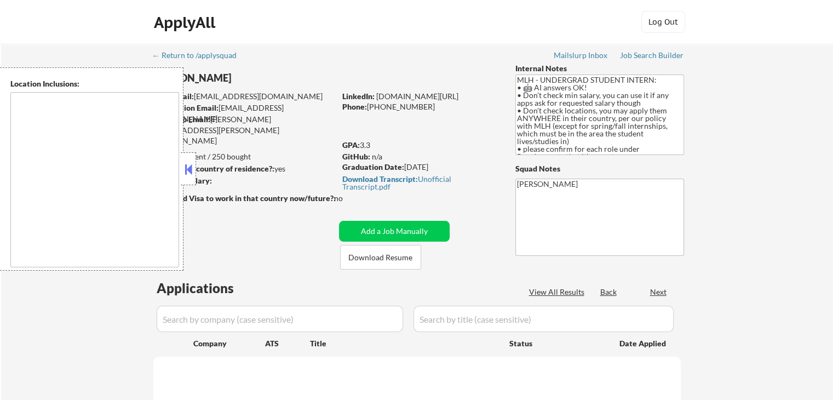
select select ""pending""
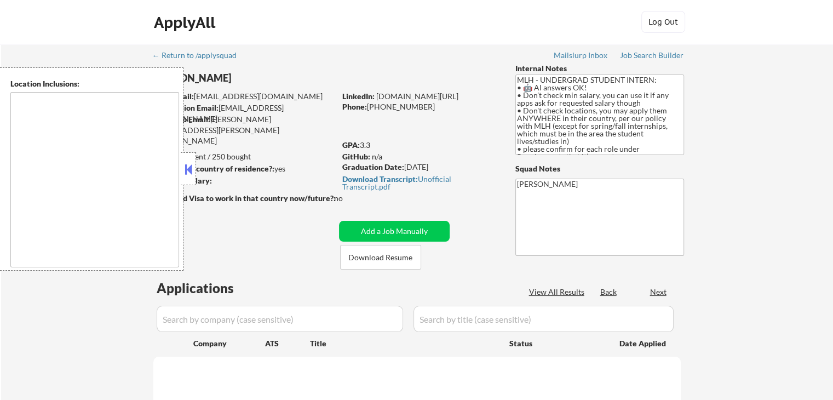
select select ""pending""
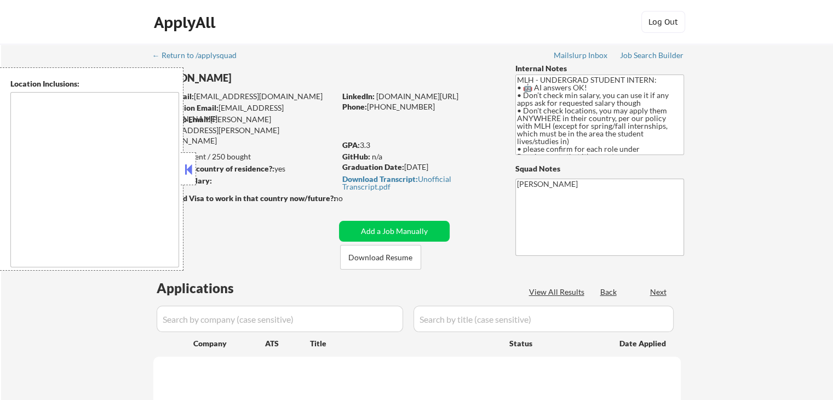
select select ""pending""
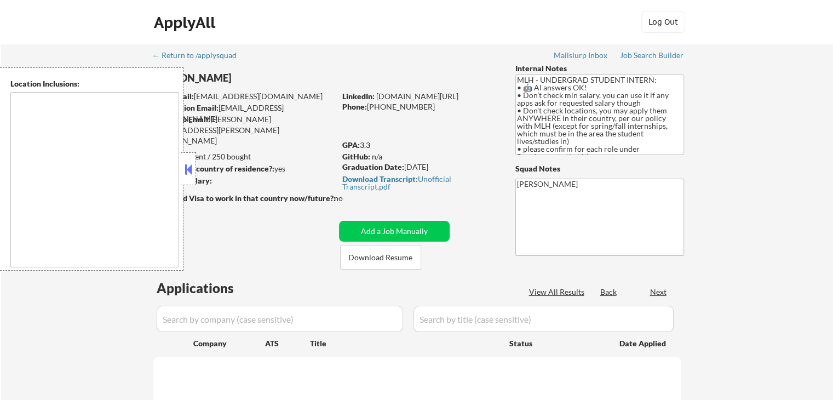
select select ""pending""
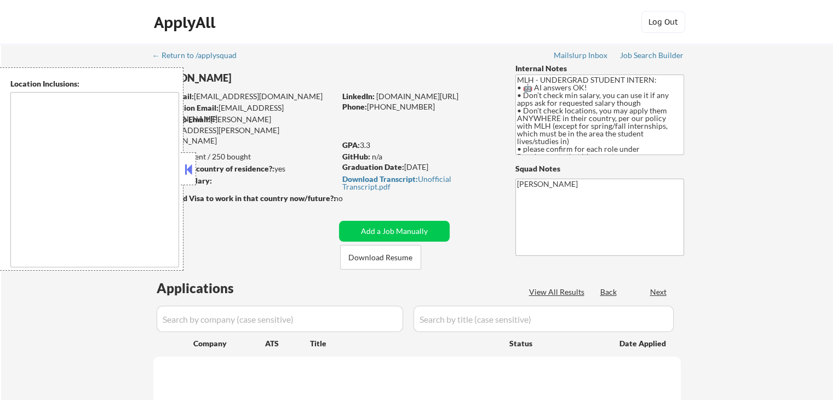
select select ""pending""
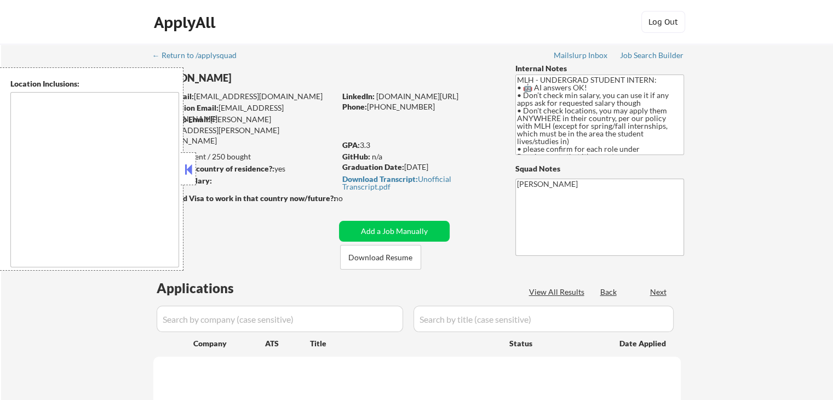
select select ""pending""
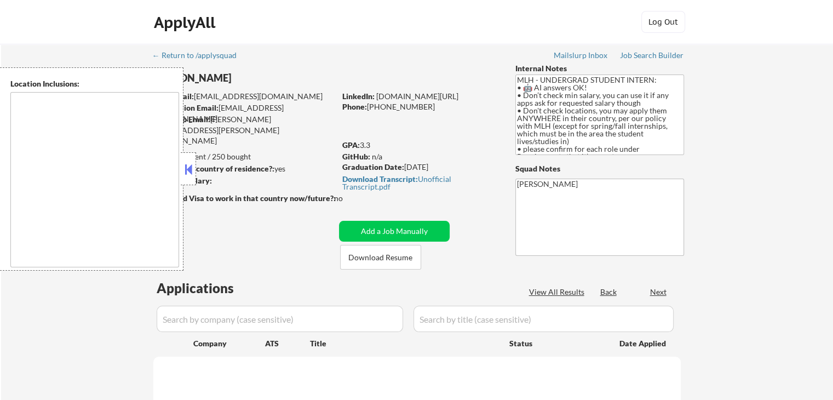
select select ""pending""
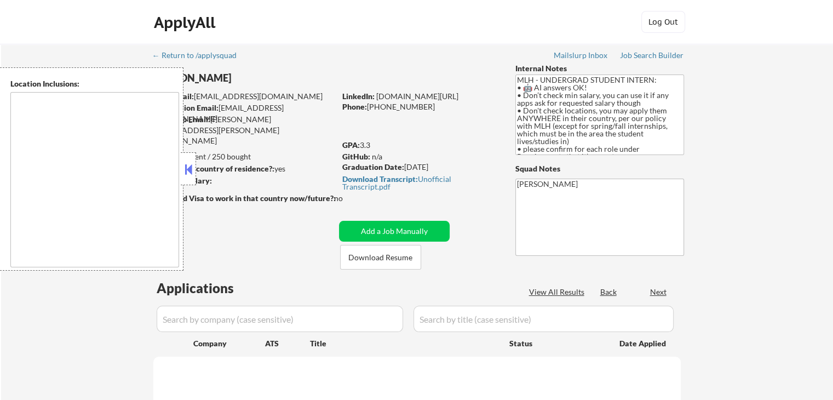
select select ""pending""
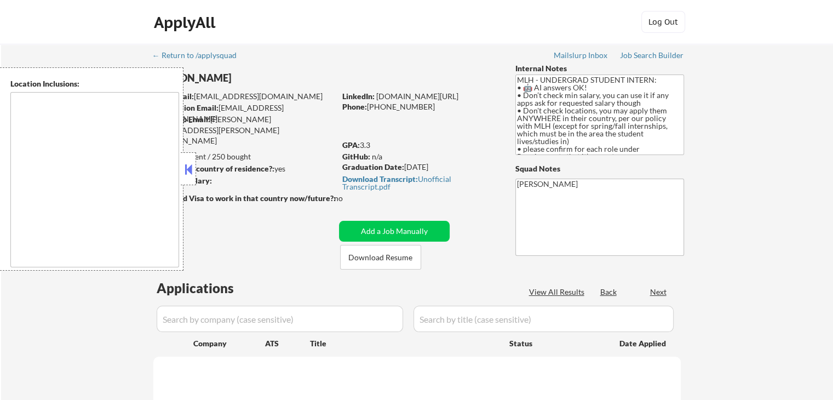
select select ""pending""
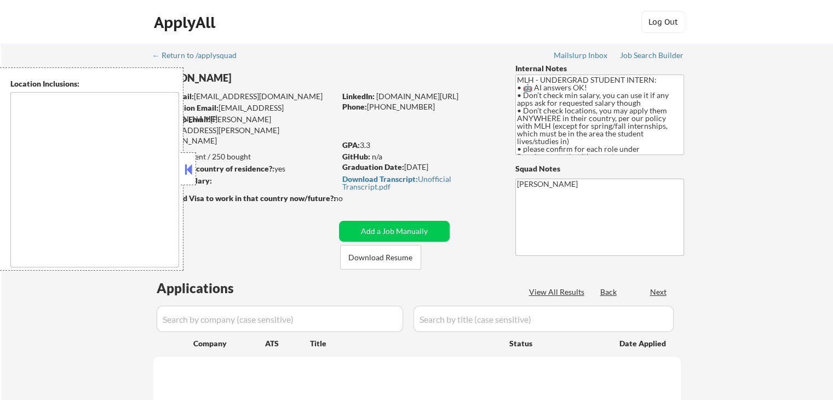
select select ""pending""
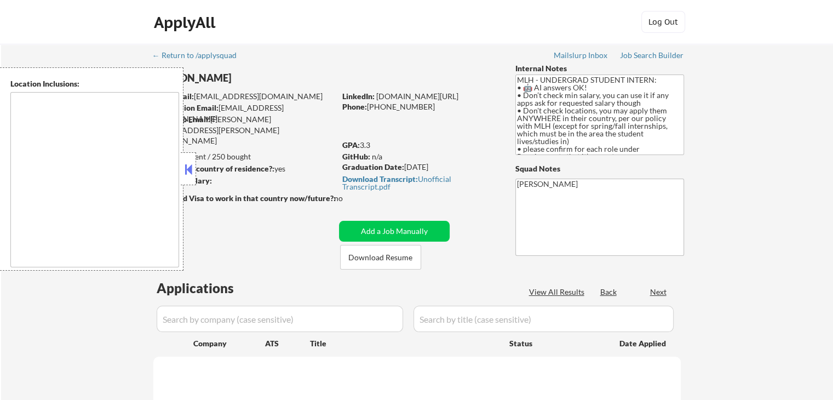
select select ""pending""
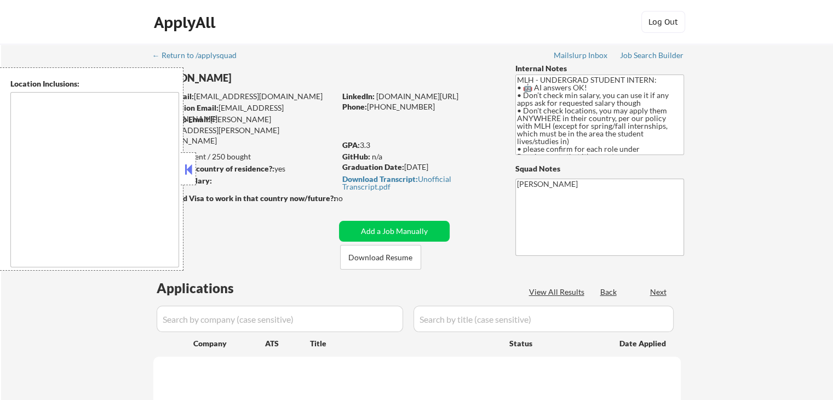
select select ""pending""
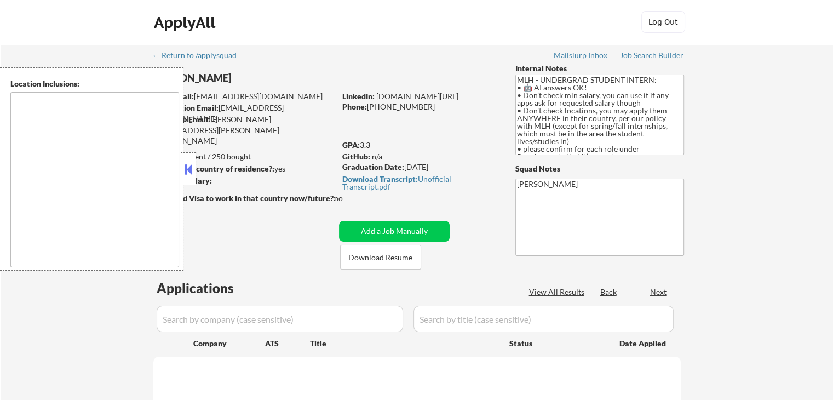
select select ""pending""
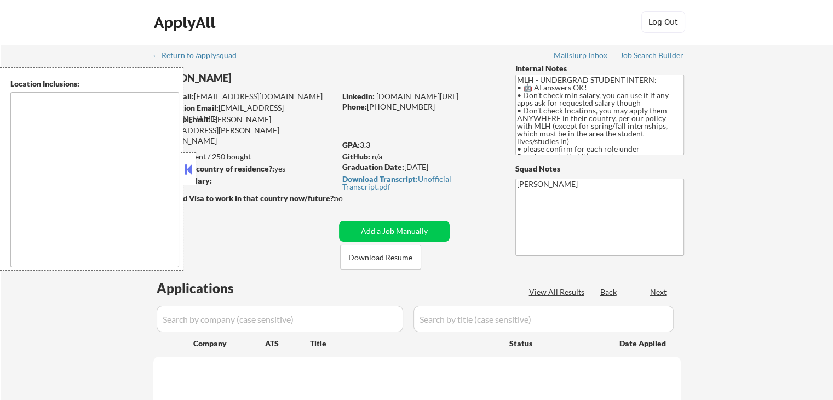
select select ""pending""
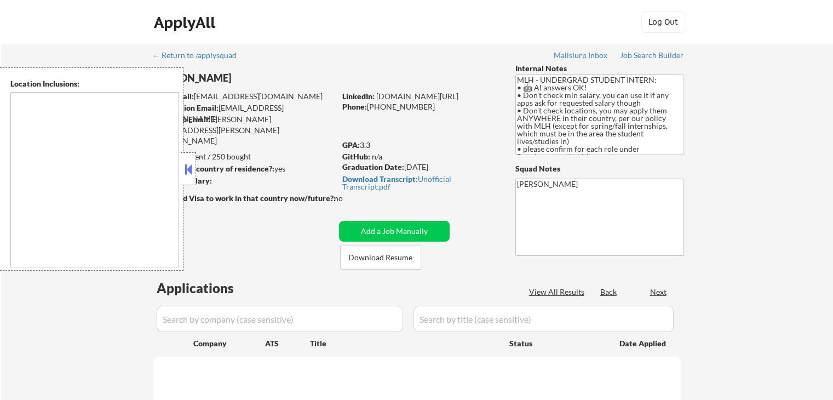
select select ""pending""
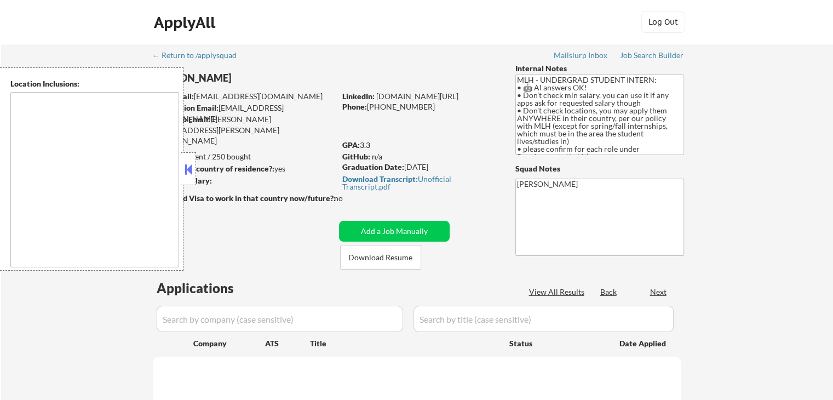
select select ""pending""
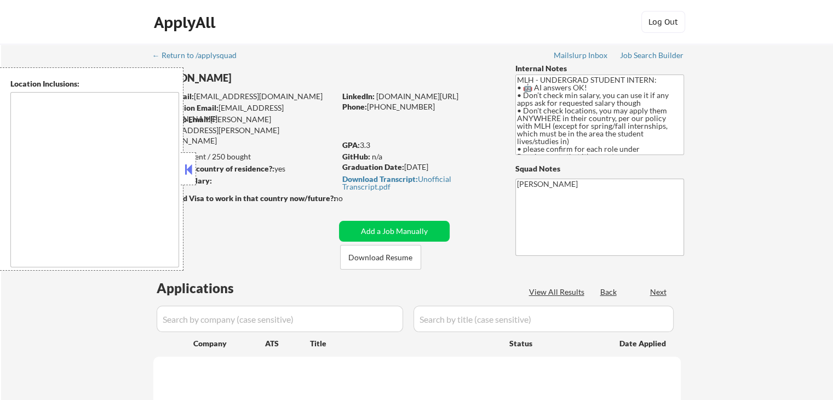
select select ""pending""
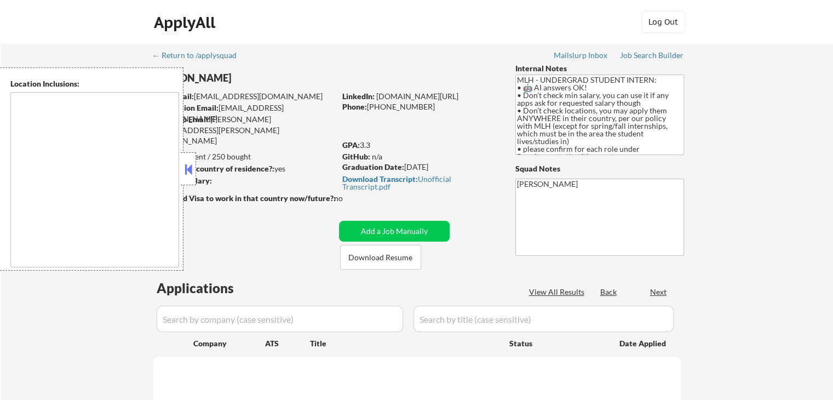
select select ""pending""
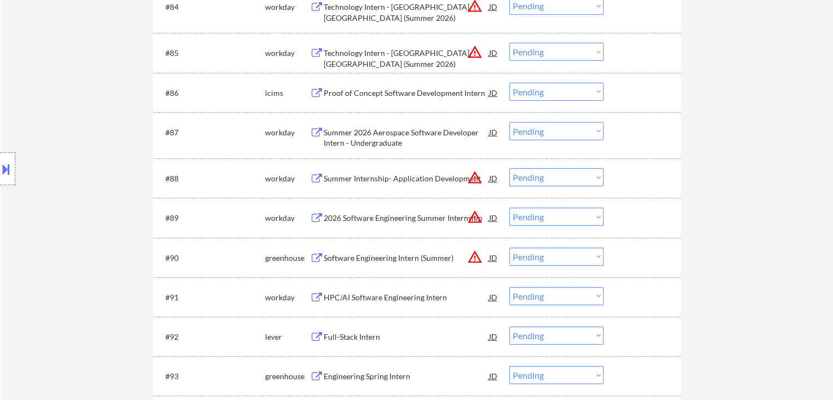
scroll to position [4110, 0]
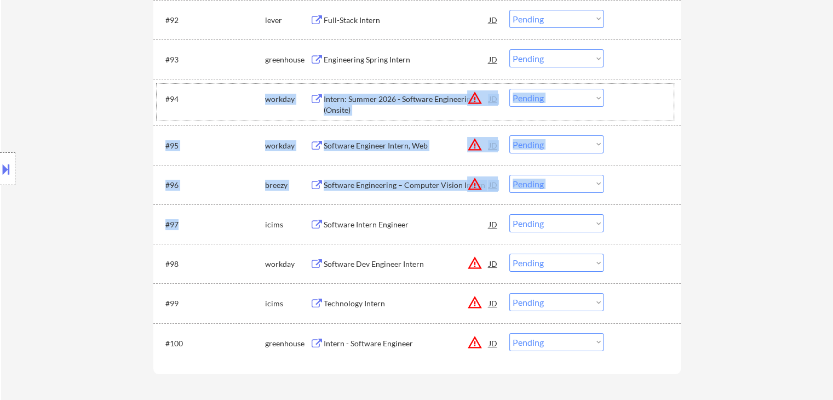
drag, startPoint x: 203, startPoint y: 161, endPoint x: 204, endPoint y: 237, distance: 76.2
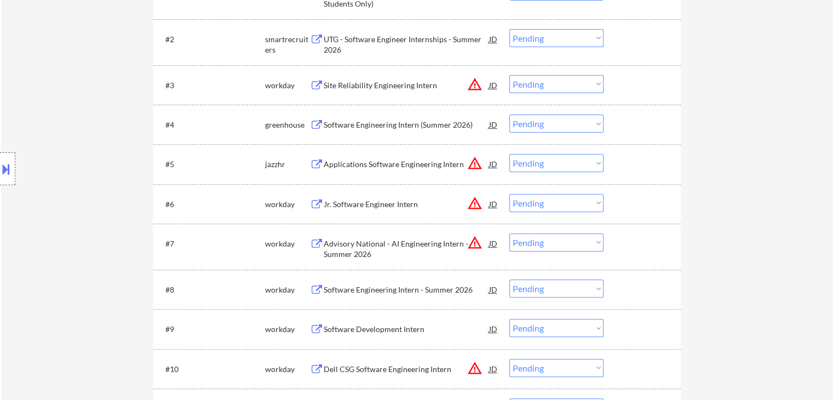
scroll to position [0, 0]
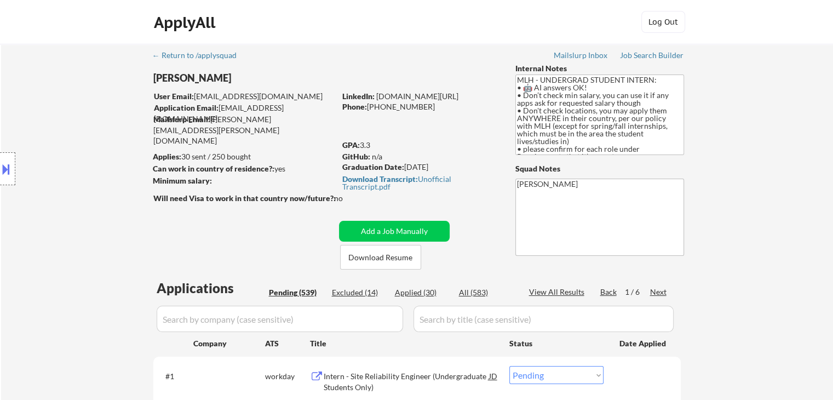
click at [116, 216] on div "Location Inclusions:" at bounding box center [98, 168] width 196 height 203
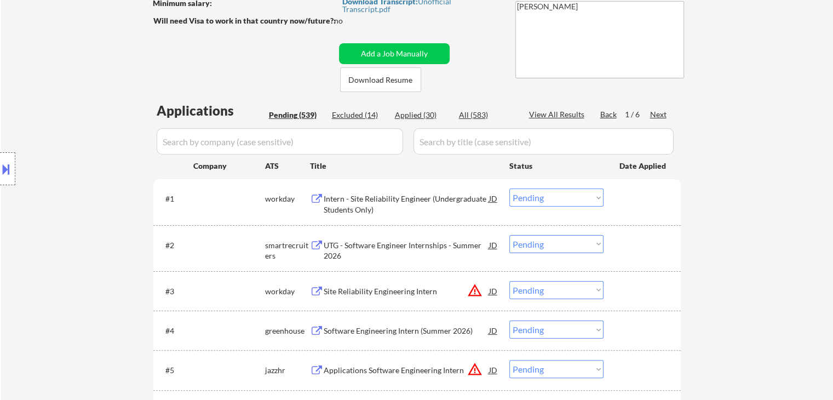
scroll to position [110, 0]
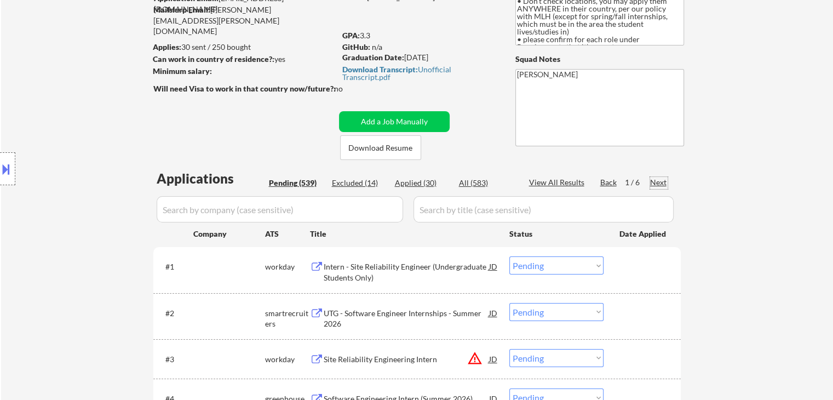
click at [662, 183] on div "Next" at bounding box center [659, 182] width 18 height 11
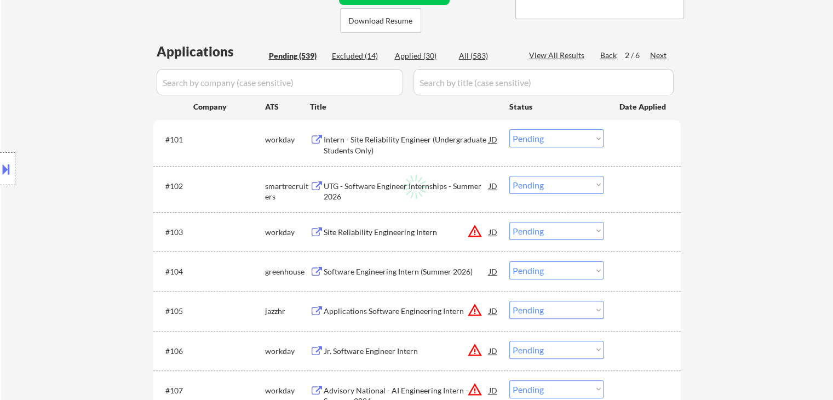
scroll to position [274, 0]
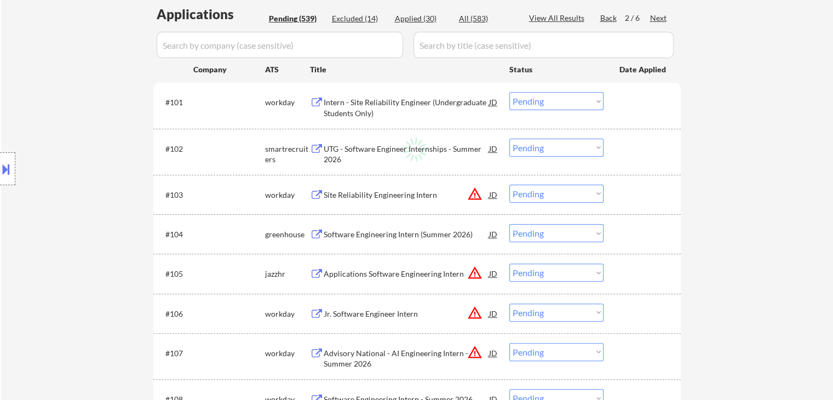
click at [52, 229] on div "Location Inclusions:" at bounding box center [98, 168] width 196 height 203
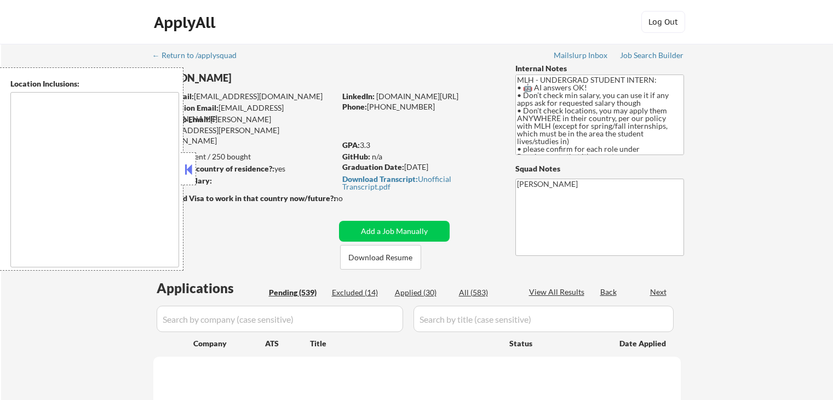
scroll to position [318, 0]
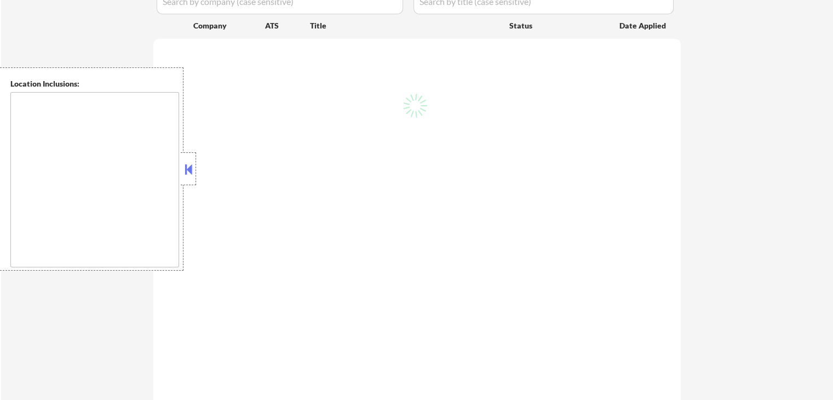
type textarea "country:[GEOGRAPHIC_DATA]"
select select ""pending""
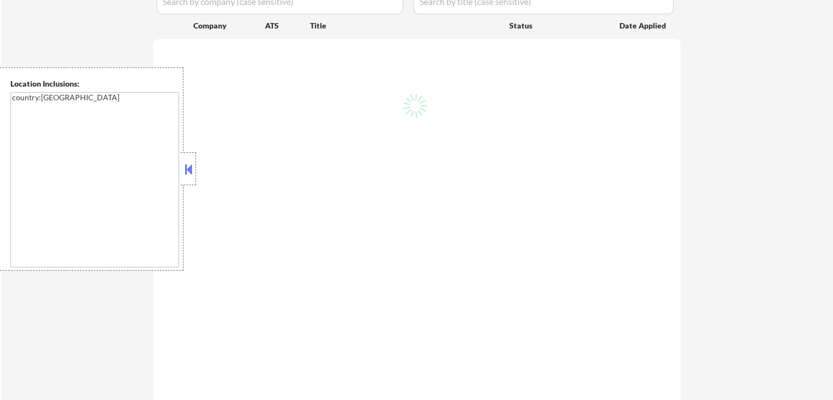
select select ""pending""
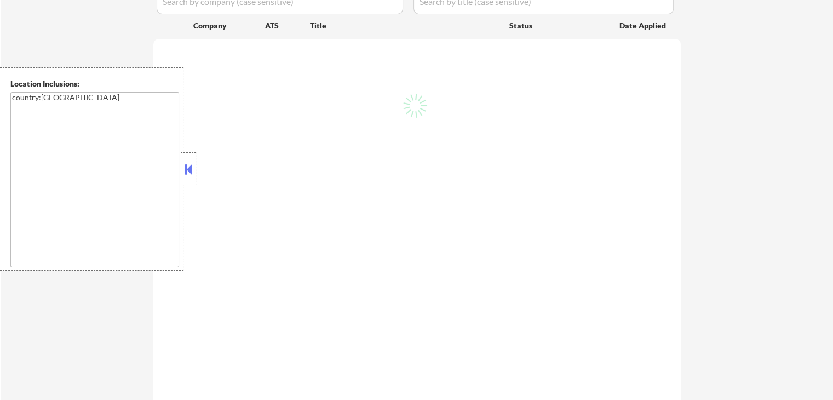
select select ""pending""
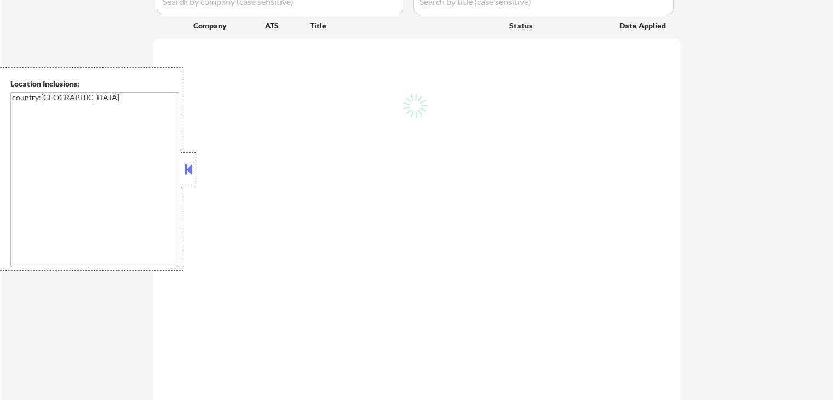
select select ""pending""
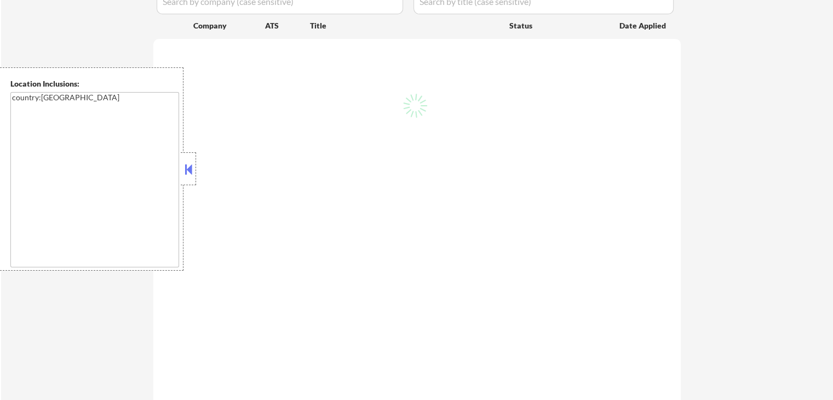
select select ""pending""
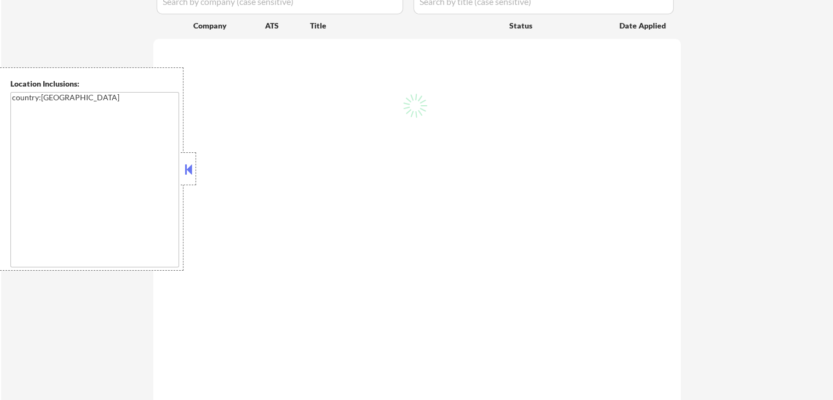
select select ""pending""
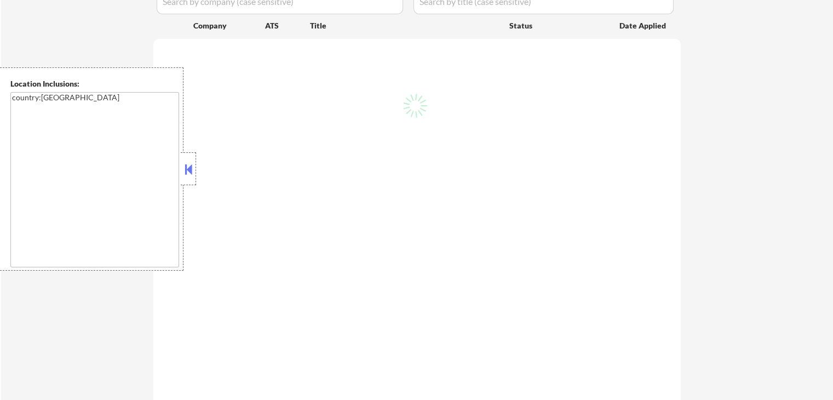
select select ""pending""
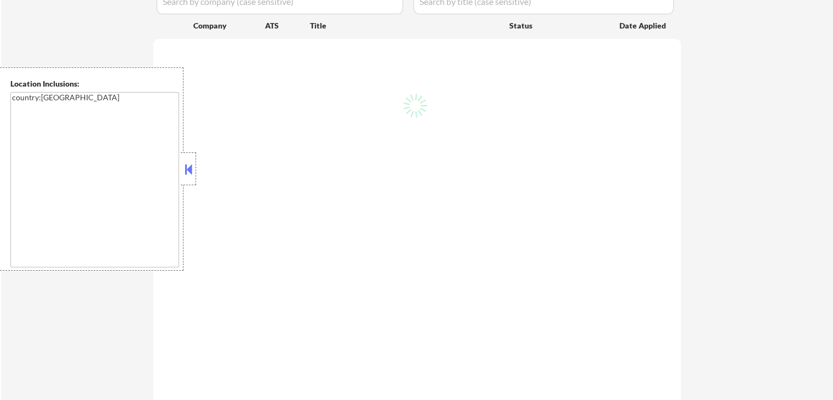
select select ""pending""
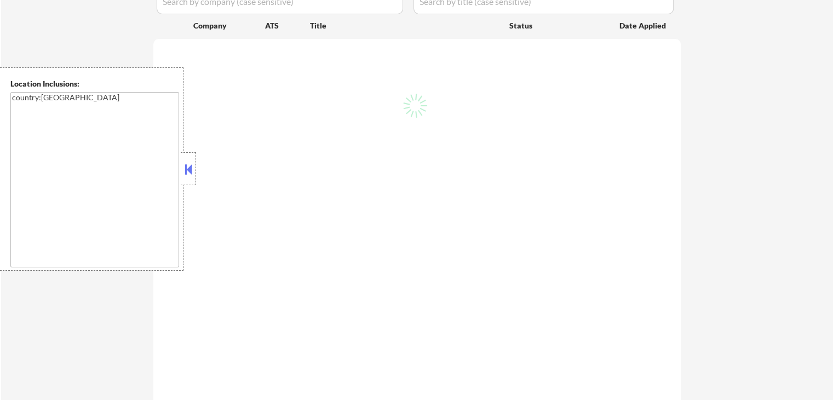
select select ""pending""
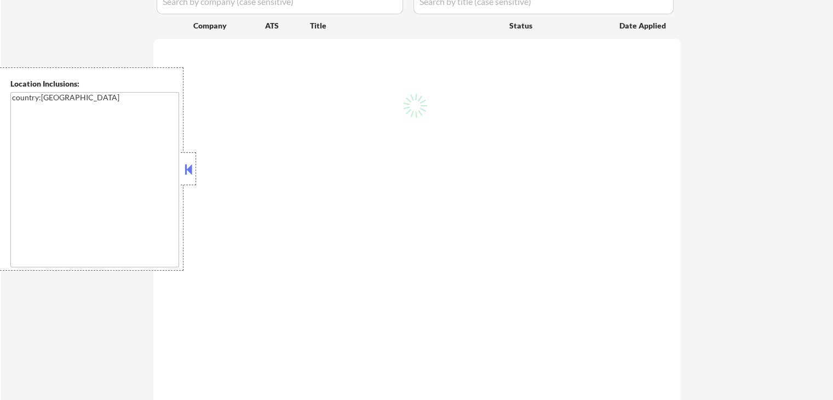
select select ""pending""
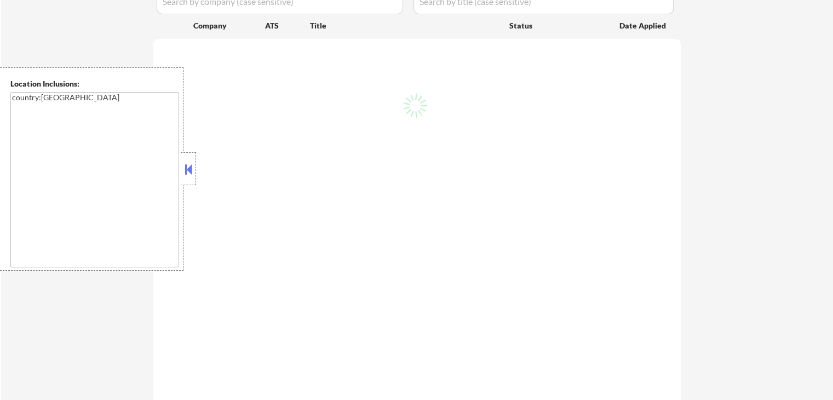
select select ""pending""
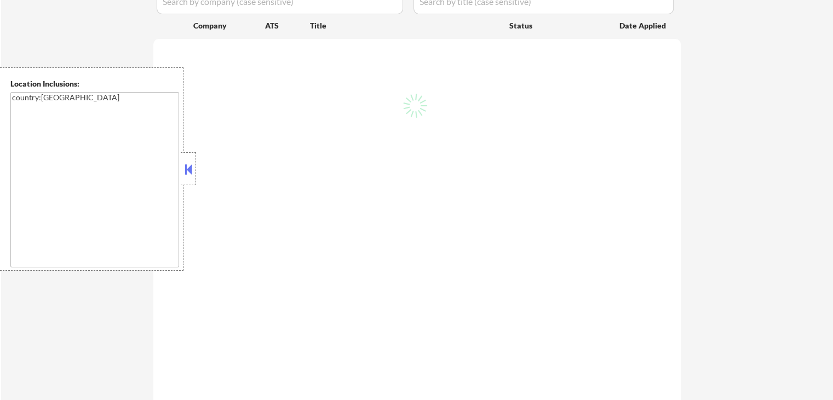
select select ""pending""
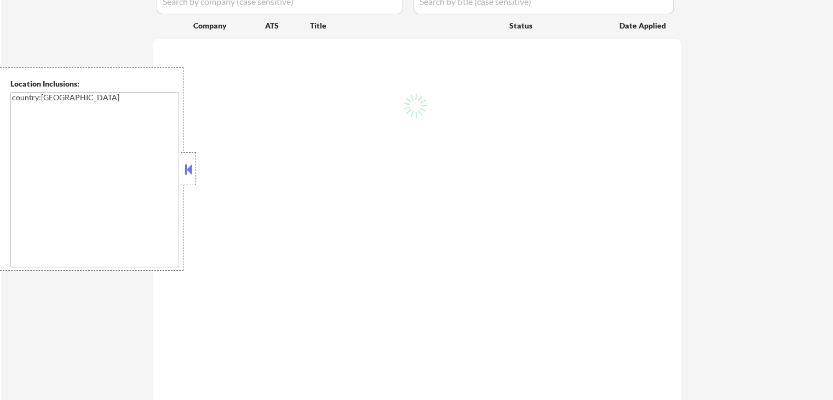
select select ""pending""
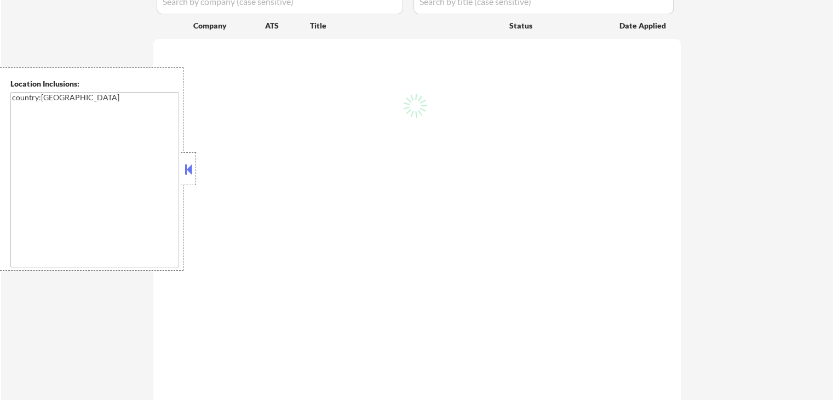
select select ""pending""
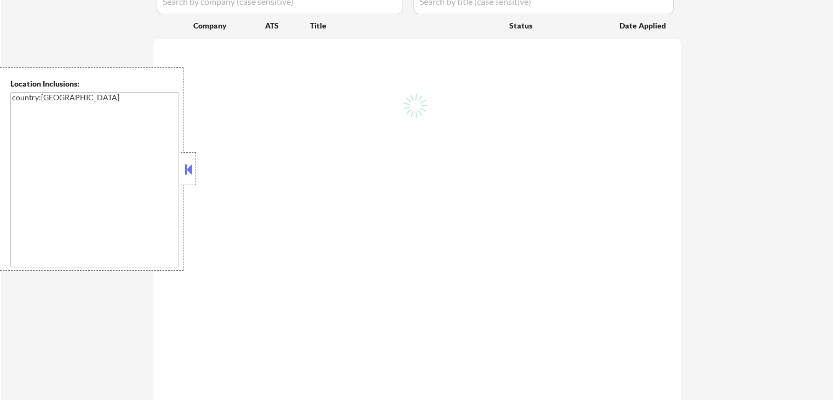
select select ""pending""
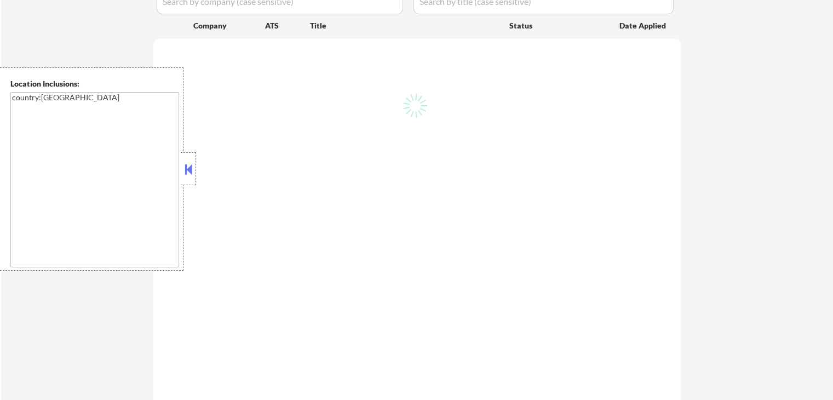
select select ""pending""
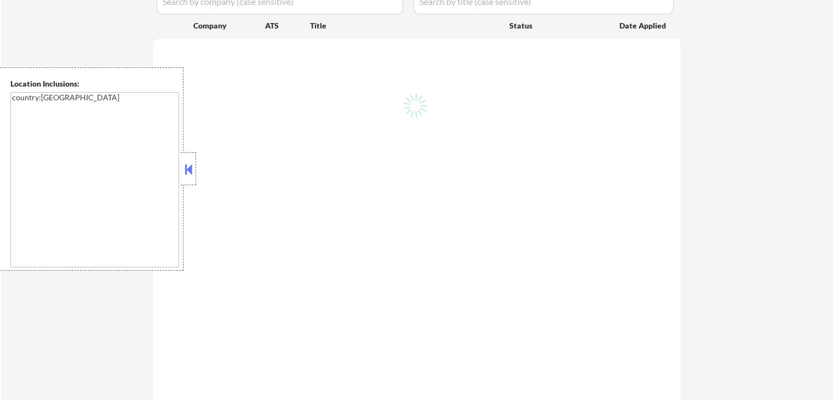
select select ""pending""
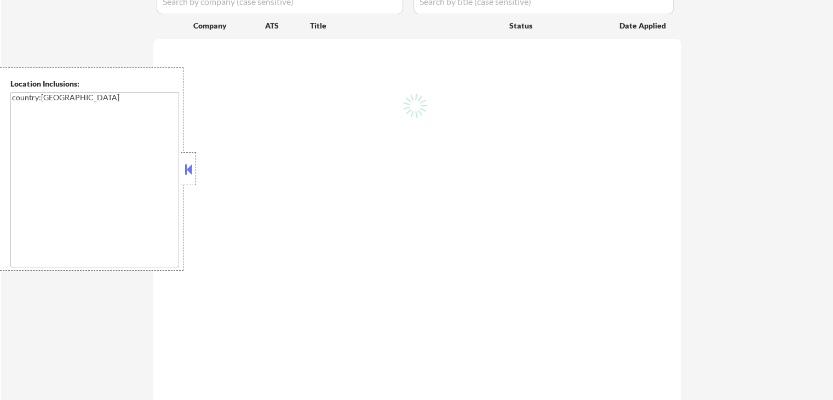
select select ""pending""
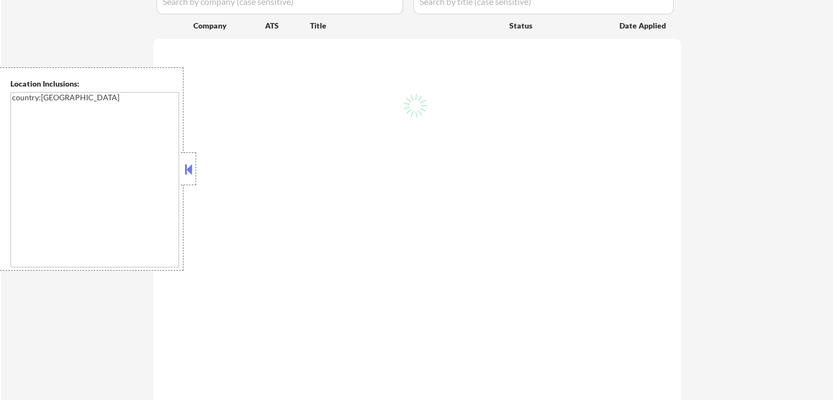
select select ""pending""
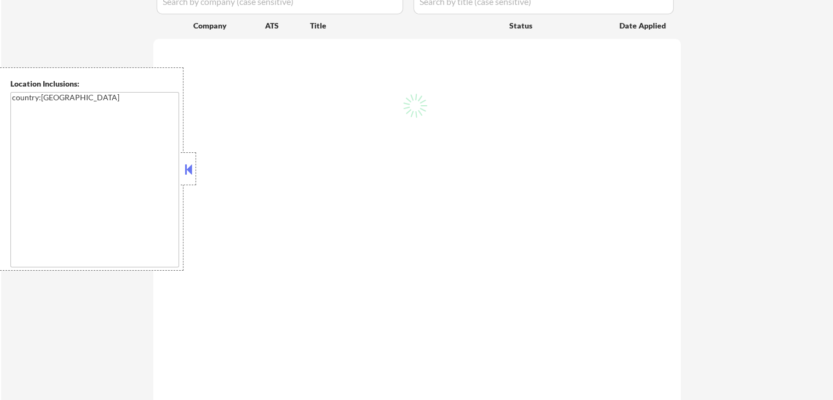
select select ""pending""
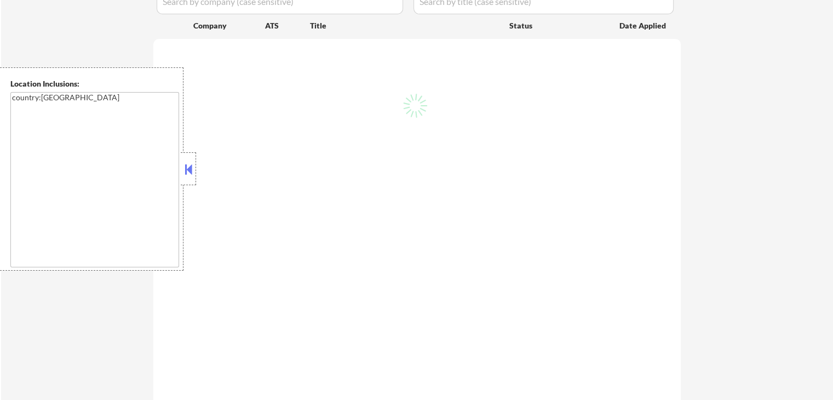
select select ""pending""
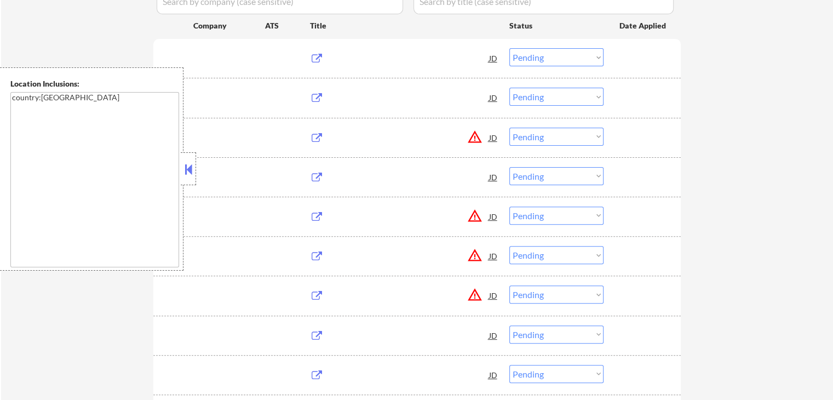
scroll to position [274, 0]
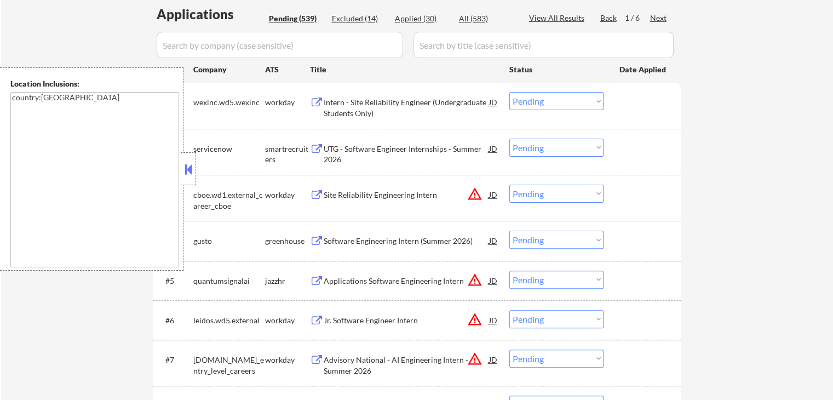
click at [190, 169] on button at bounding box center [188, 169] width 12 height 16
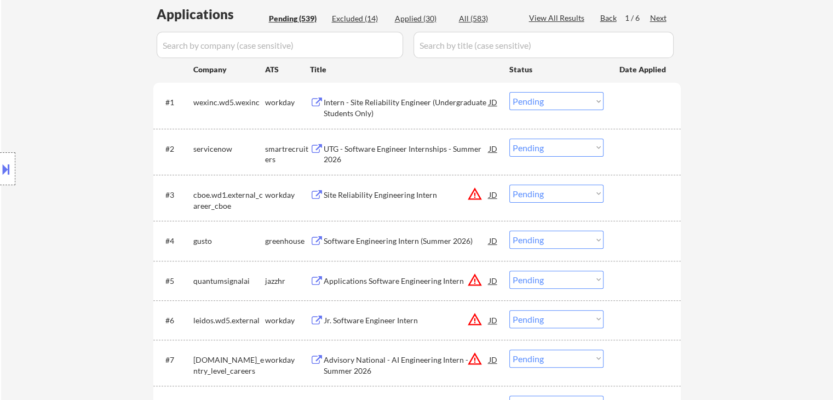
click at [653, 15] on div "Next" at bounding box center [659, 18] width 18 height 11
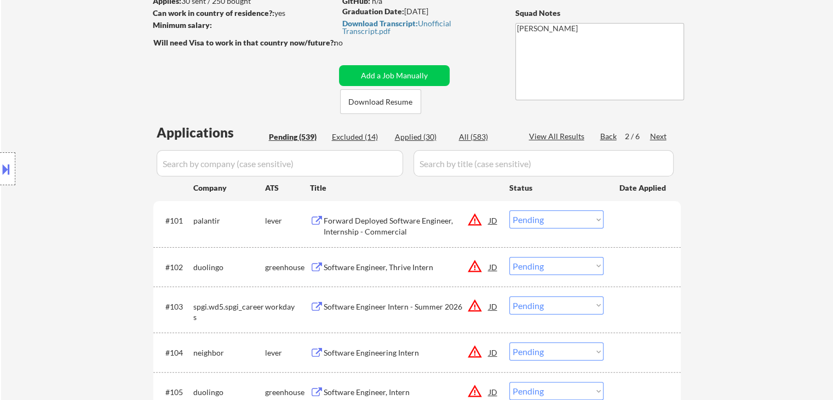
scroll to position [0, 0]
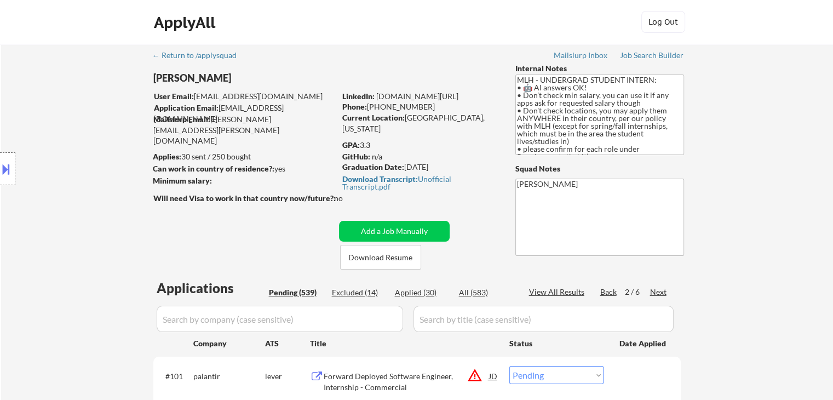
click at [655, 290] on div "Next" at bounding box center [659, 292] width 18 height 11
click at [659, 290] on div "Next" at bounding box center [659, 292] width 18 height 11
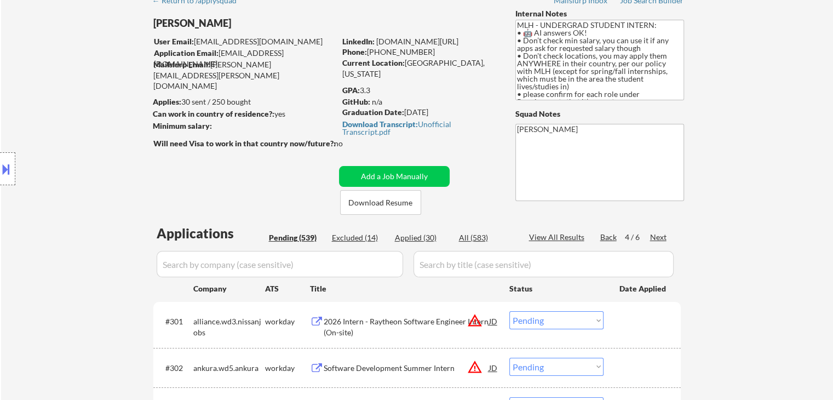
click at [666, 237] on div "Next" at bounding box center [659, 237] width 18 height 11
click at [606, 237] on div "Back" at bounding box center [610, 237] width 18 height 11
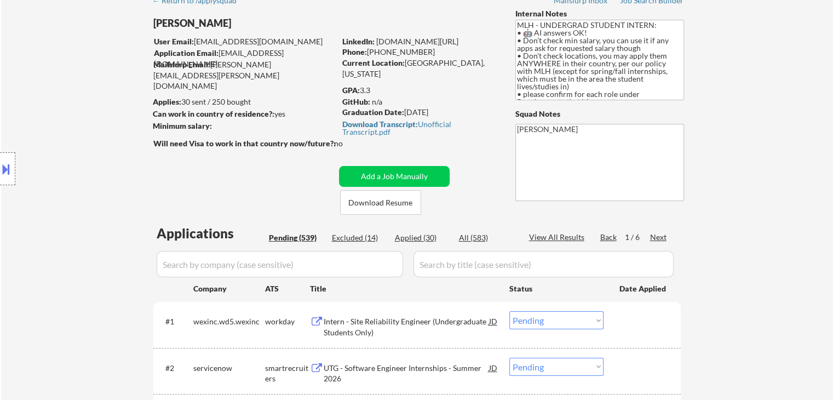
scroll to position [1087, 0]
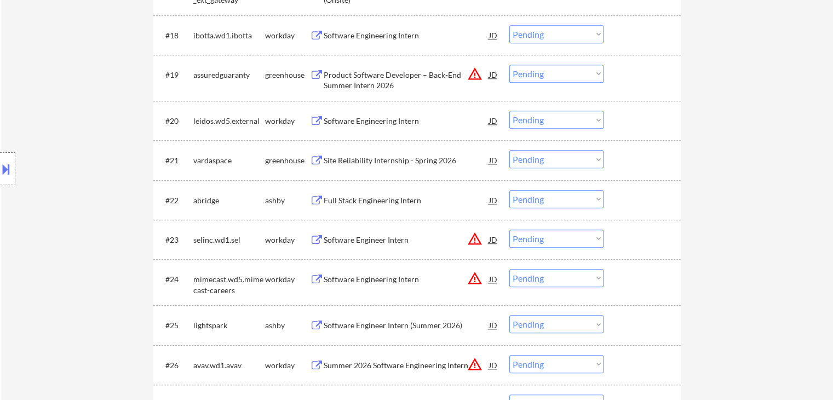
click at [551, 199] on select "Choose an option... Pending Applied Excluded (Questions) Excluded (Expired) Exc…" at bounding box center [557, 199] width 94 height 18
click at [510, 190] on select "Choose an option... Pending Applied Excluded (Questions) Excluded (Expired) Exc…" at bounding box center [557, 199] width 94 height 18
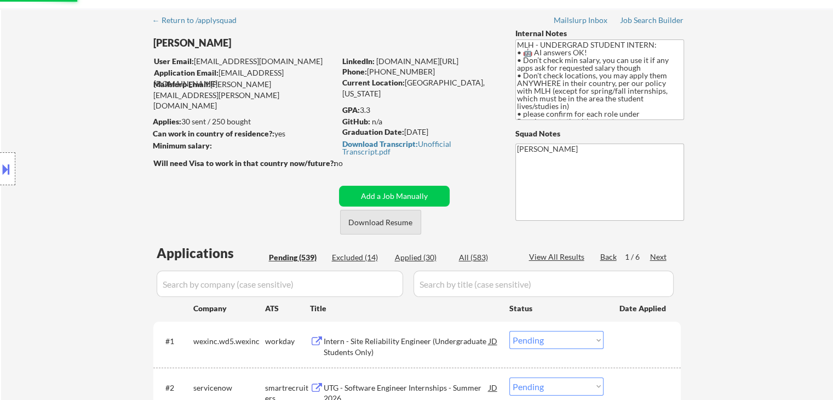
scroll to position [55, 0]
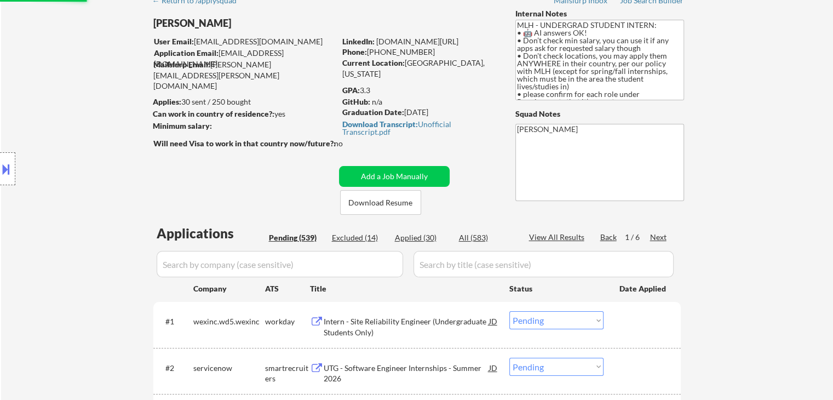
select select ""pending""
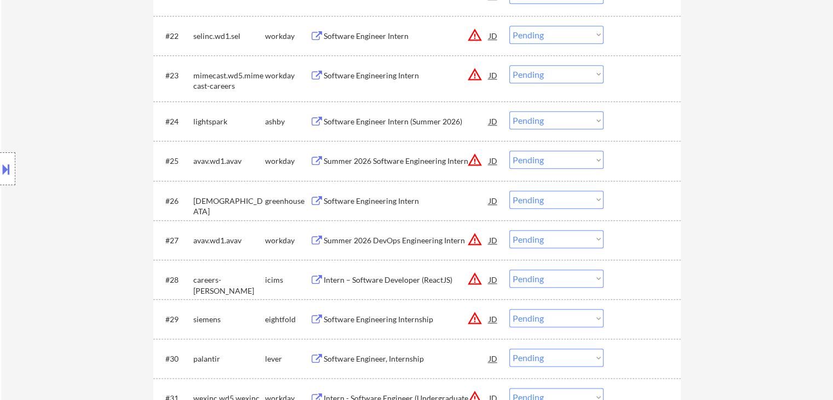
click at [530, 199] on select "Choose an option... Pending Applied Excluded (Questions) Excluded (Expired) Exc…" at bounding box center [557, 200] width 94 height 18
click at [510, 191] on select "Choose an option... Pending Applied Excluded (Questions) Excluded (Expired) Exc…" at bounding box center [557, 200] width 94 height 18
select select ""pending""
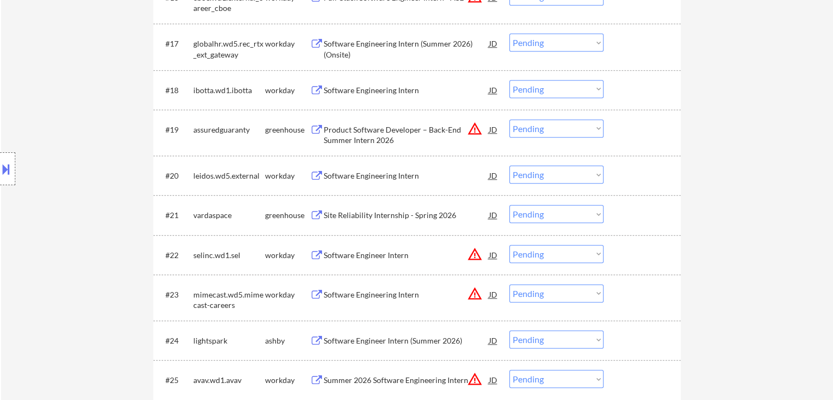
scroll to position [3047, 0]
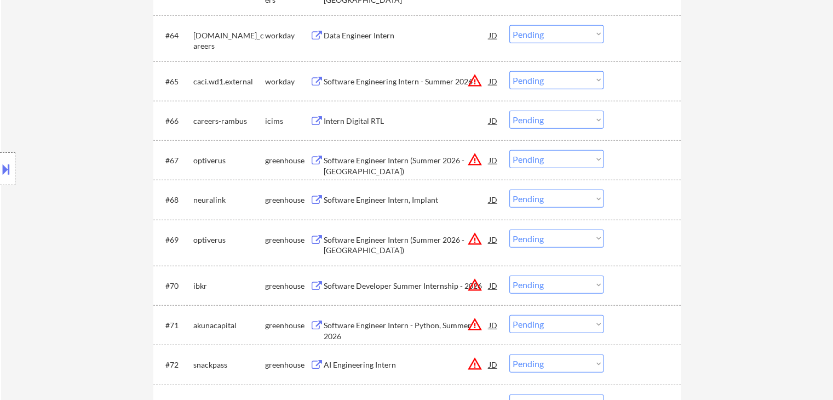
click at [548, 201] on select "Choose an option... Pending Applied Excluded (Questions) Excluded (Expired) Exc…" at bounding box center [557, 199] width 94 height 18
click at [510, 190] on select "Choose an option... Pending Applied Excluded (Questions) Excluded (Expired) Exc…" at bounding box center [557, 199] width 94 height 18
select select ""pending""
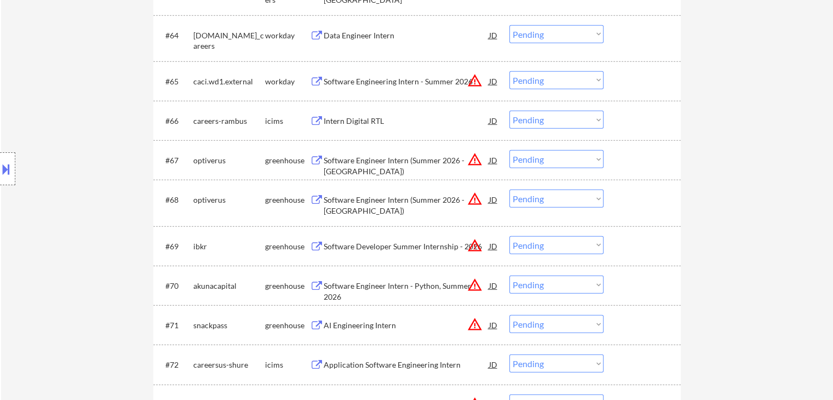
scroll to position [1549, 0]
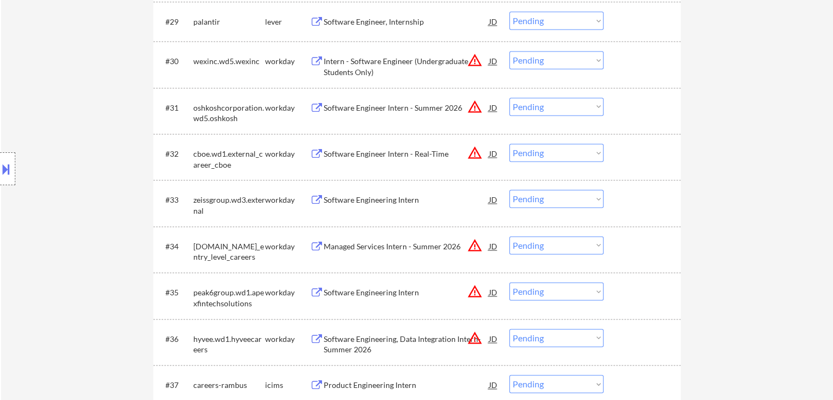
click at [556, 201] on select "Choose an option... Pending Applied Excluded (Questions) Excluded (Expired) Exc…" at bounding box center [557, 199] width 94 height 18
click at [510, 190] on select "Choose an option... Pending Applied Excluded (Questions) Excluded (Expired) Exc…" at bounding box center [557, 199] width 94 height 18
select select ""pending""
